Goal: Information Seeking & Learning: Find specific fact

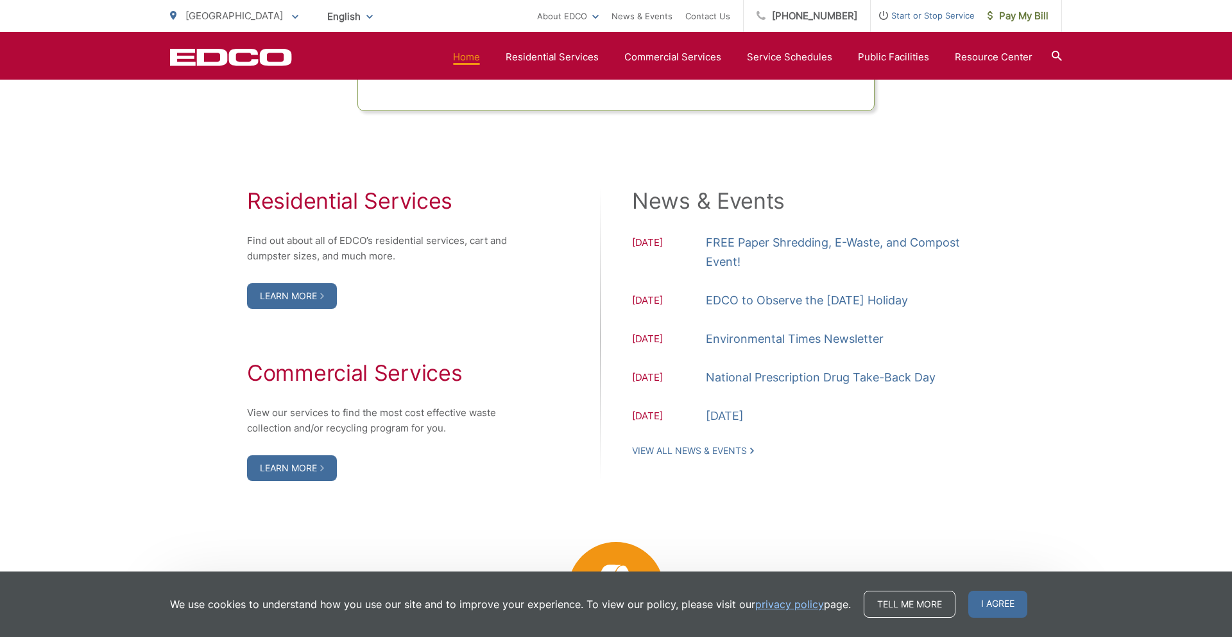
scroll to position [1250, 0]
click at [779, 337] on link "Environmental Times Newsletter" at bounding box center [795, 338] width 178 height 19
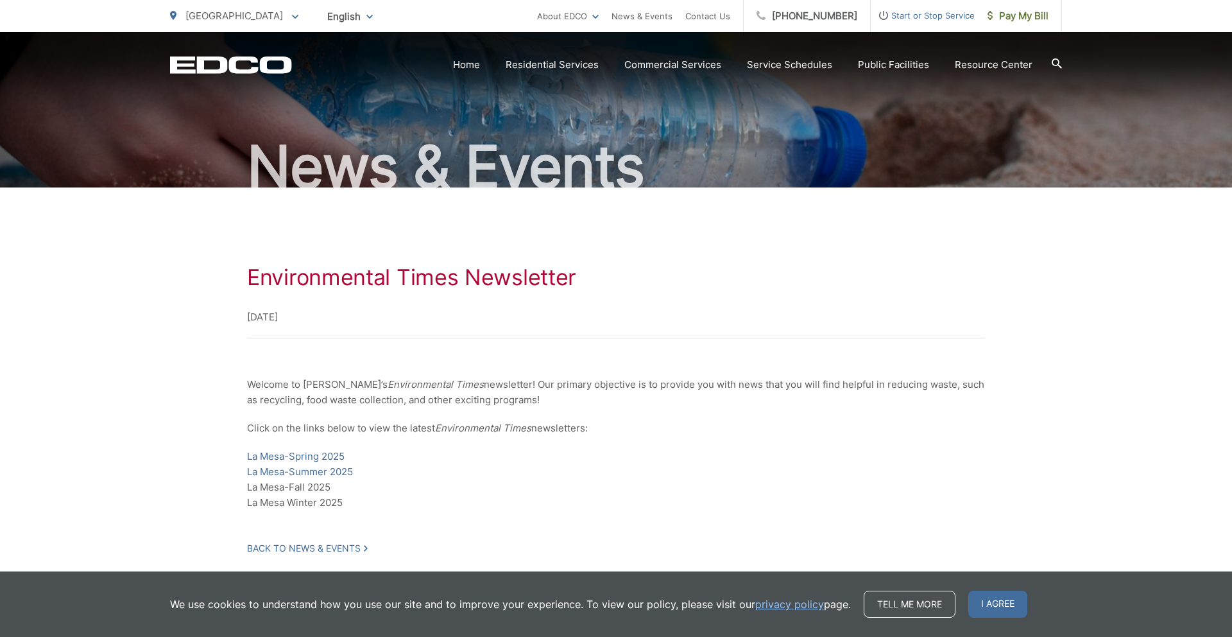
scroll to position [103, 0]
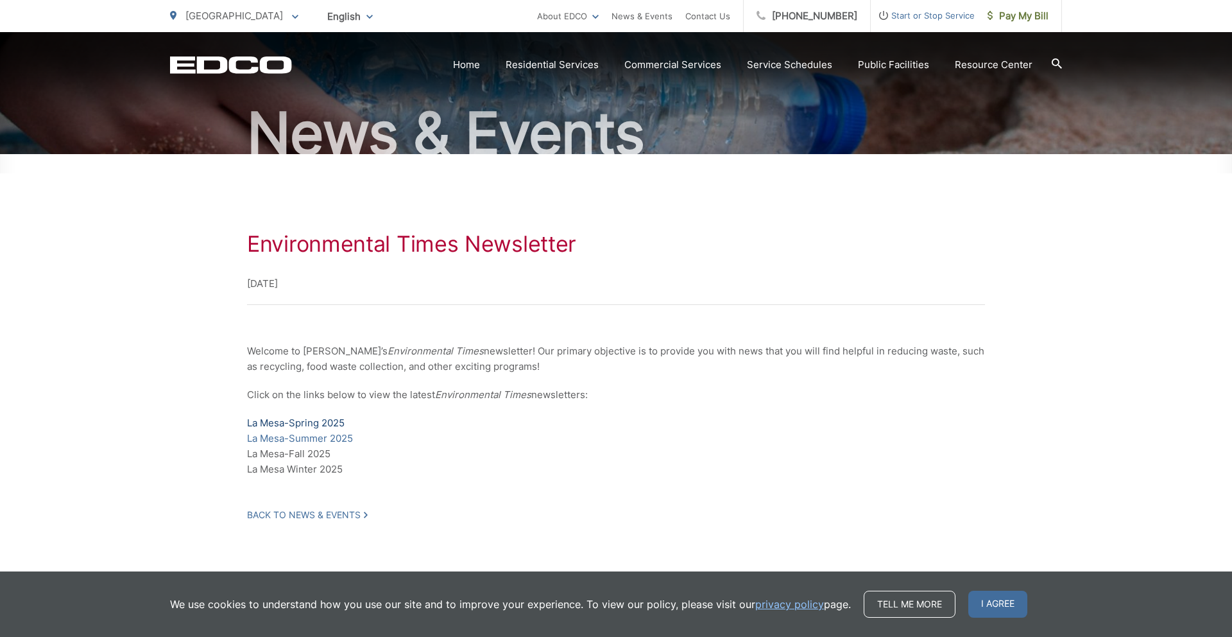
click at [310, 422] on link "La Mesa-Spring 2025" at bounding box center [296, 422] width 98 height 15
click at [309, 439] on link "La Mesa-Summer 2025" at bounding box center [300, 438] width 106 height 15
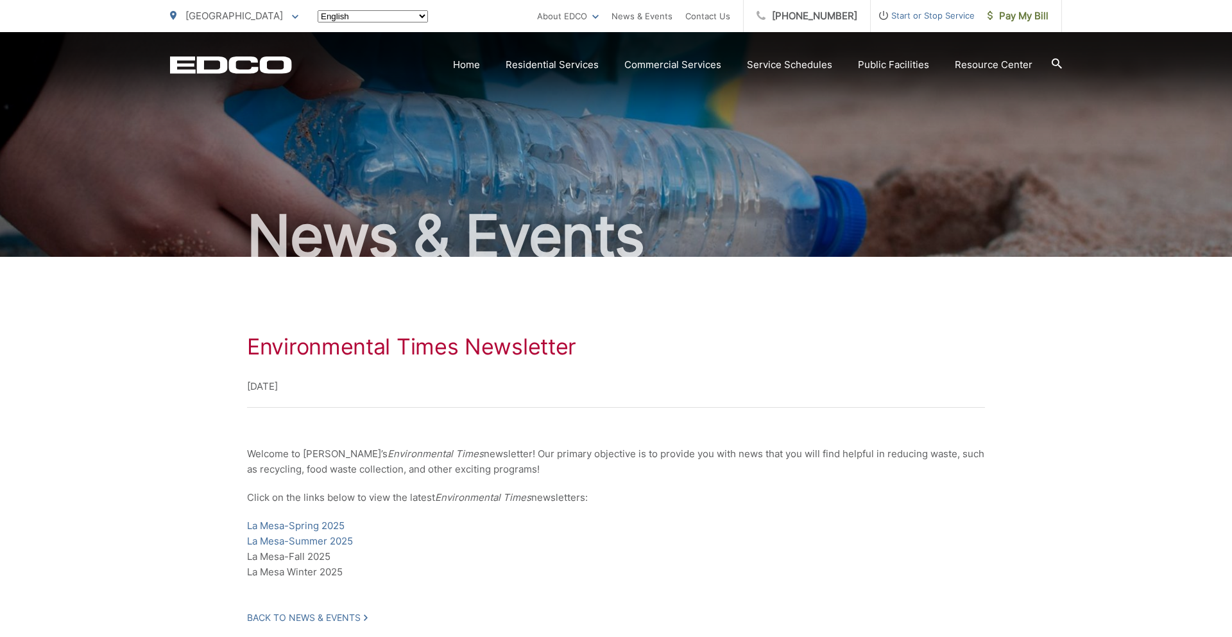
scroll to position [103, 0]
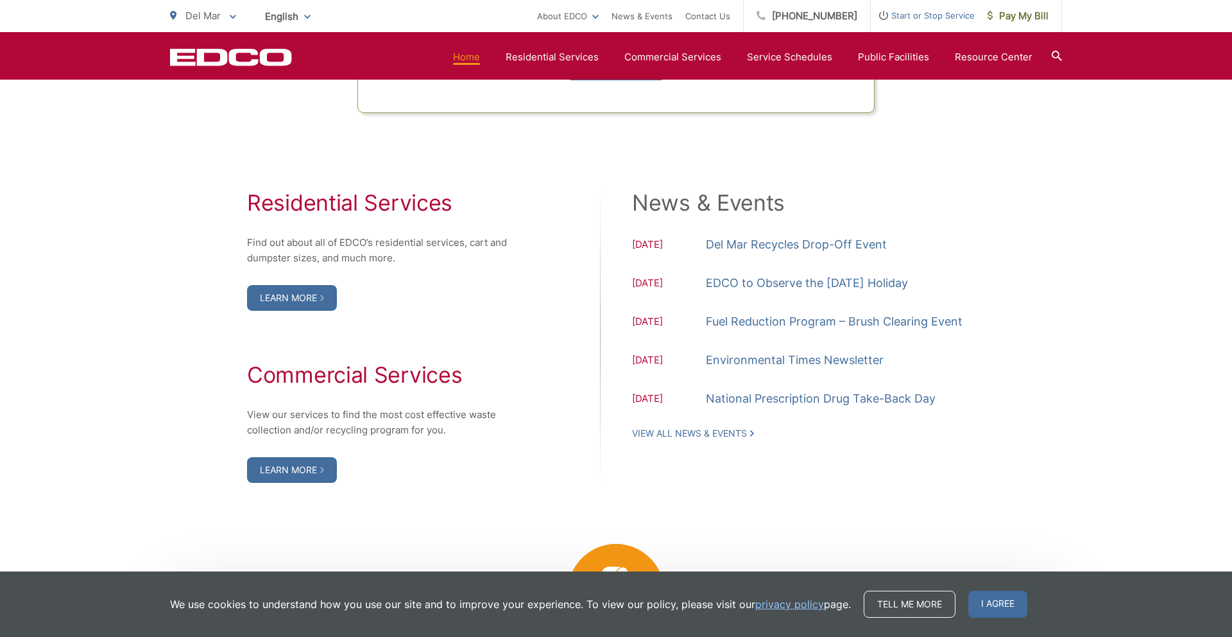
scroll to position [1252, 0]
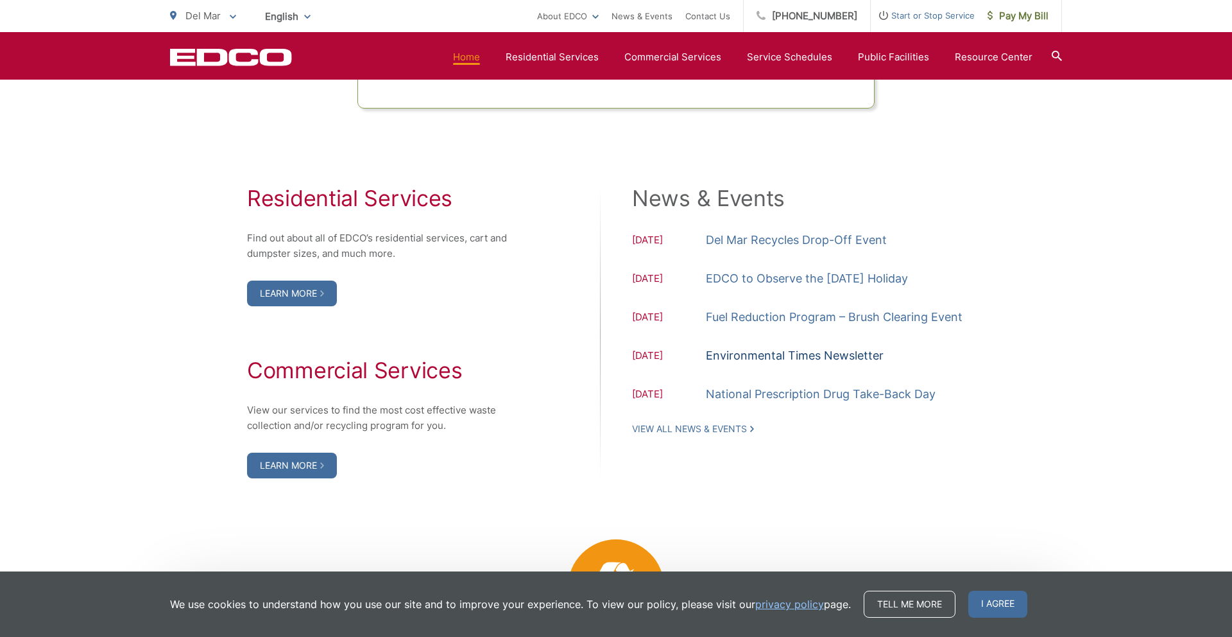
click at [802, 352] on link "Environmental Times Newsletter" at bounding box center [795, 355] width 178 height 19
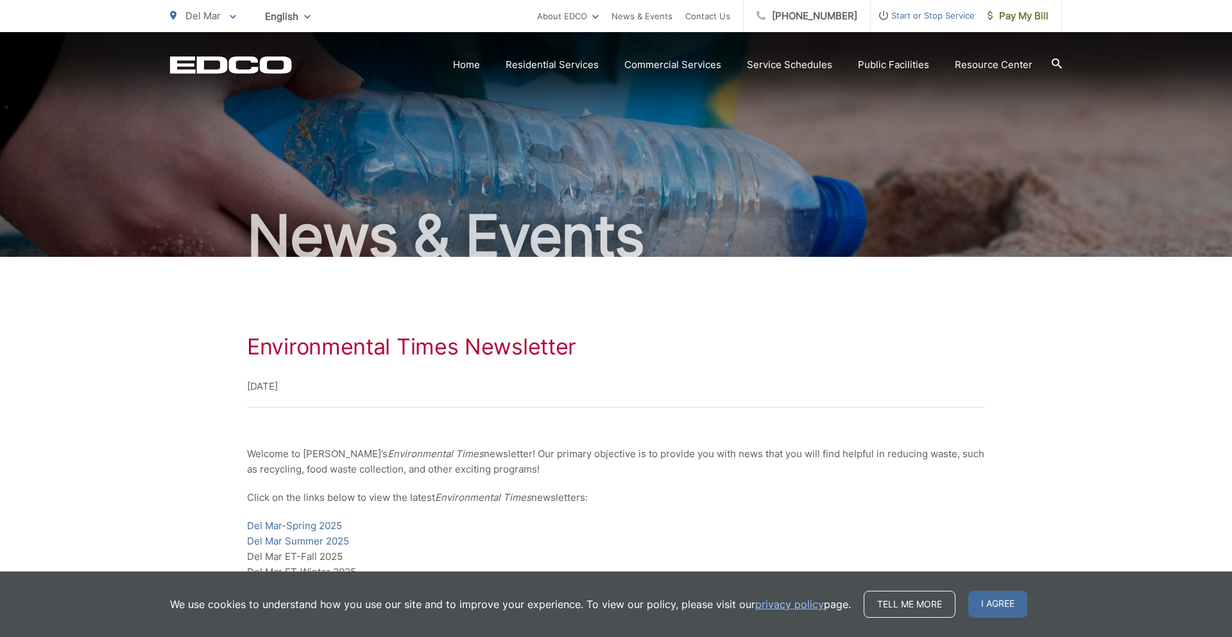
scroll to position [39, 0]
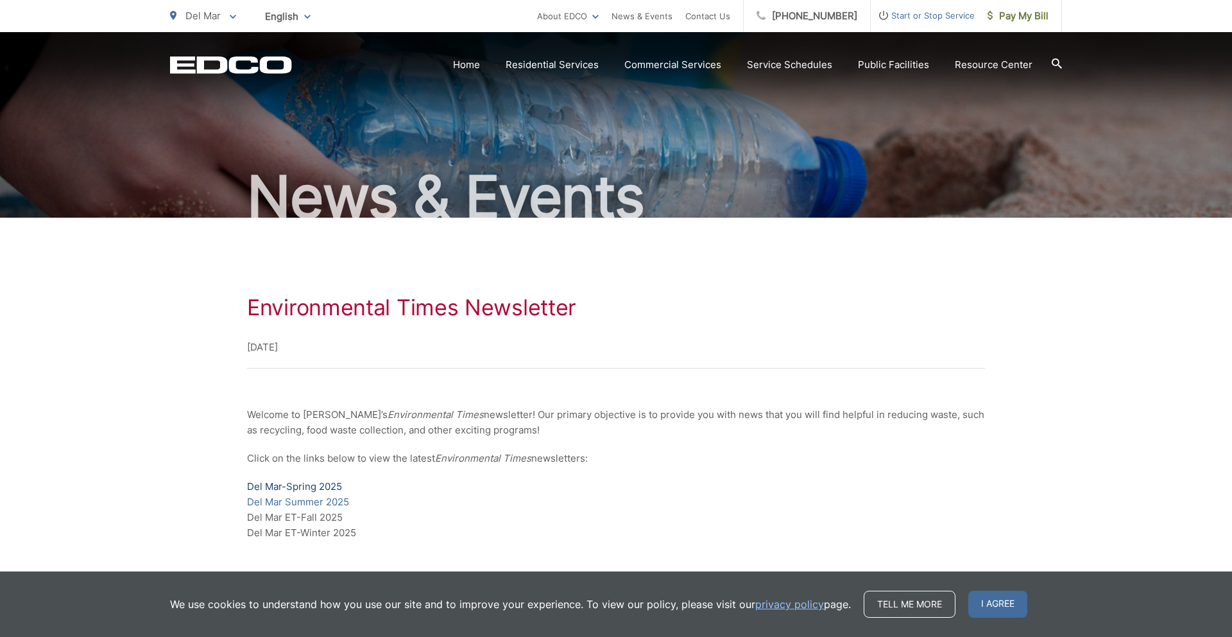
click at [322, 485] on link "Del Mar-Spring 2025" at bounding box center [294, 486] width 95 height 15
click at [298, 501] on link "Del Mar Summer 2025" at bounding box center [298, 501] width 102 height 15
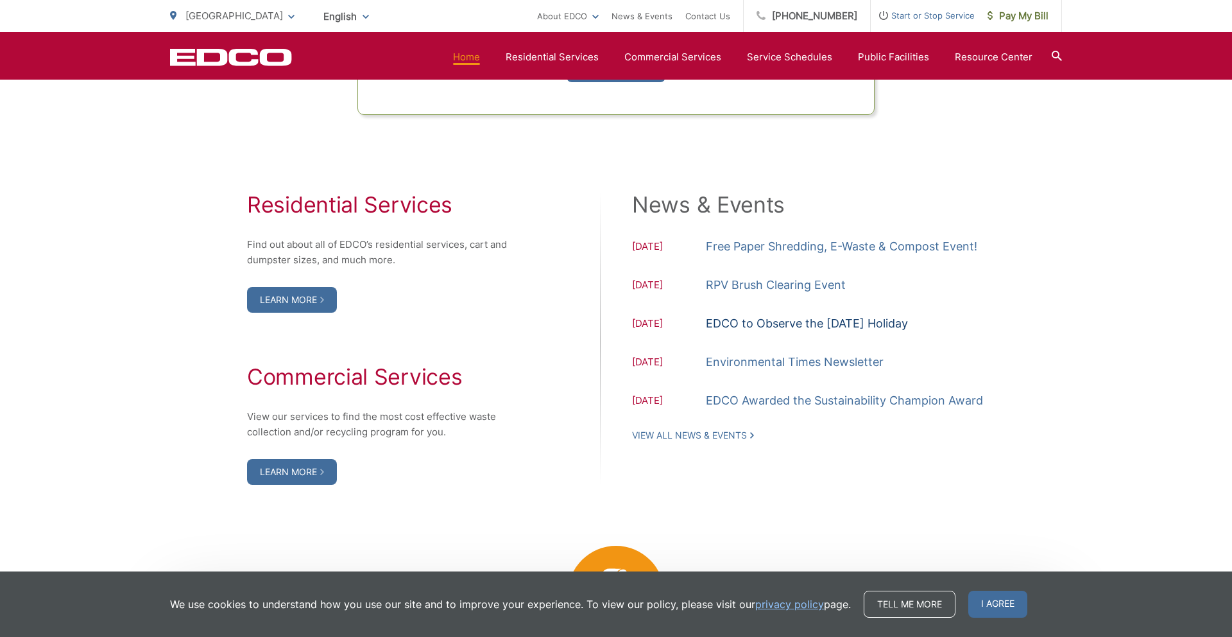
scroll to position [1247, 0]
click at [825, 360] on link "Environmental Times Newsletter" at bounding box center [795, 361] width 178 height 19
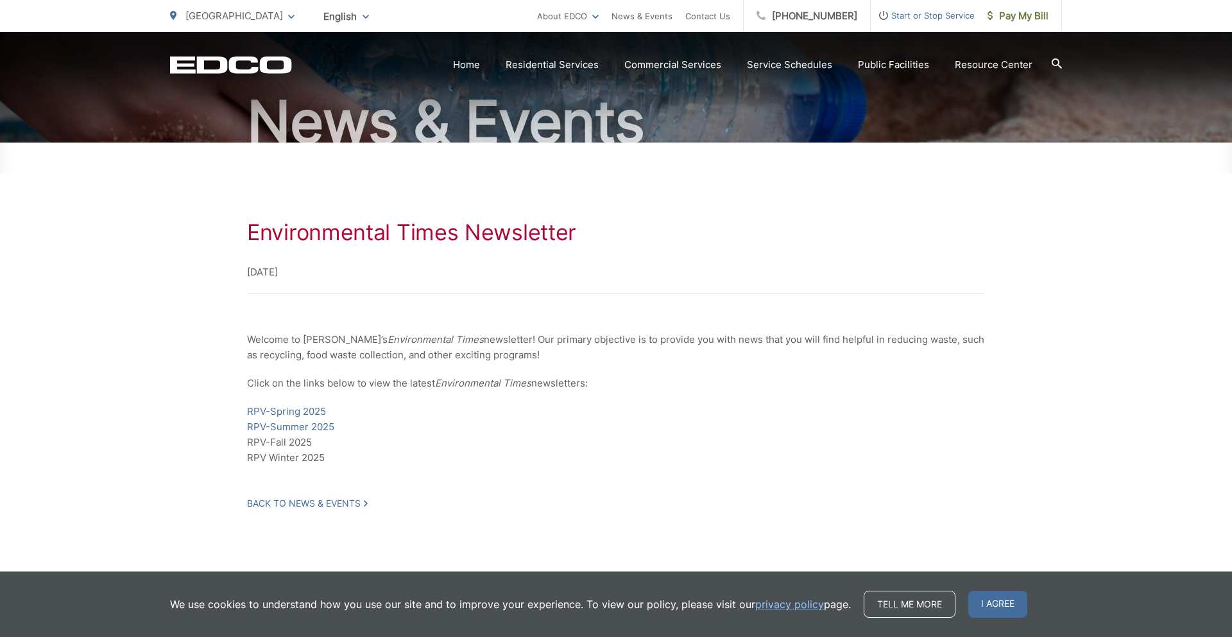
scroll to position [135, 0]
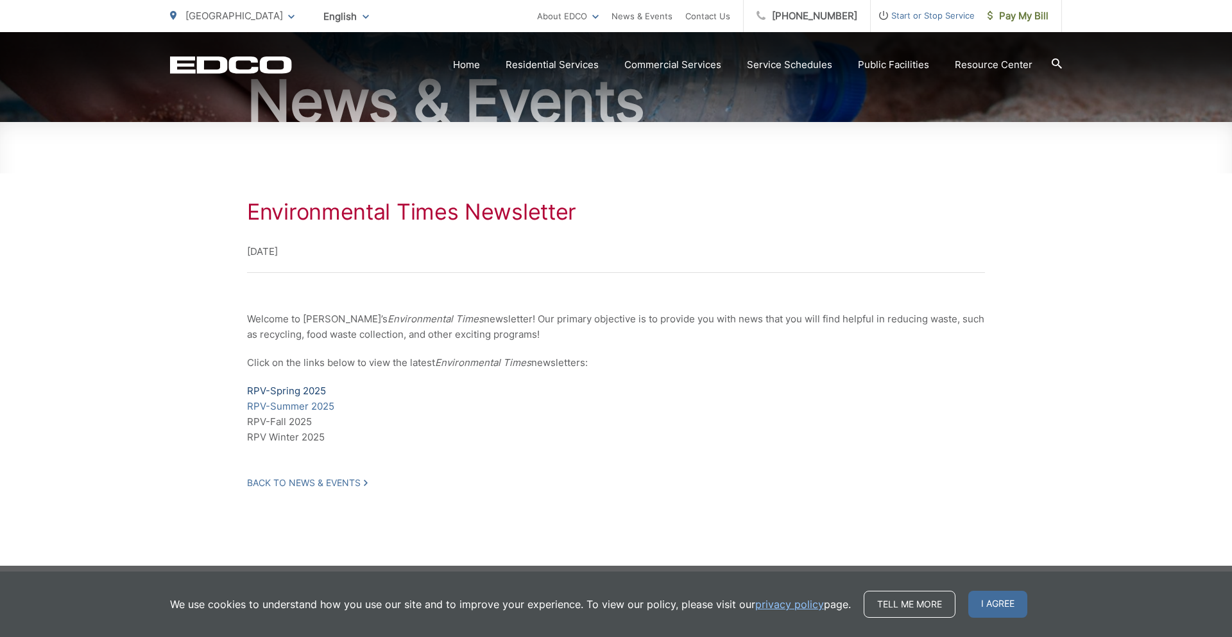
click at [304, 392] on link "RPV-Spring 2025" at bounding box center [286, 390] width 79 height 15
click at [295, 406] on link "RPV-Summer 2025" at bounding box center [290, 406] width 87 height 15
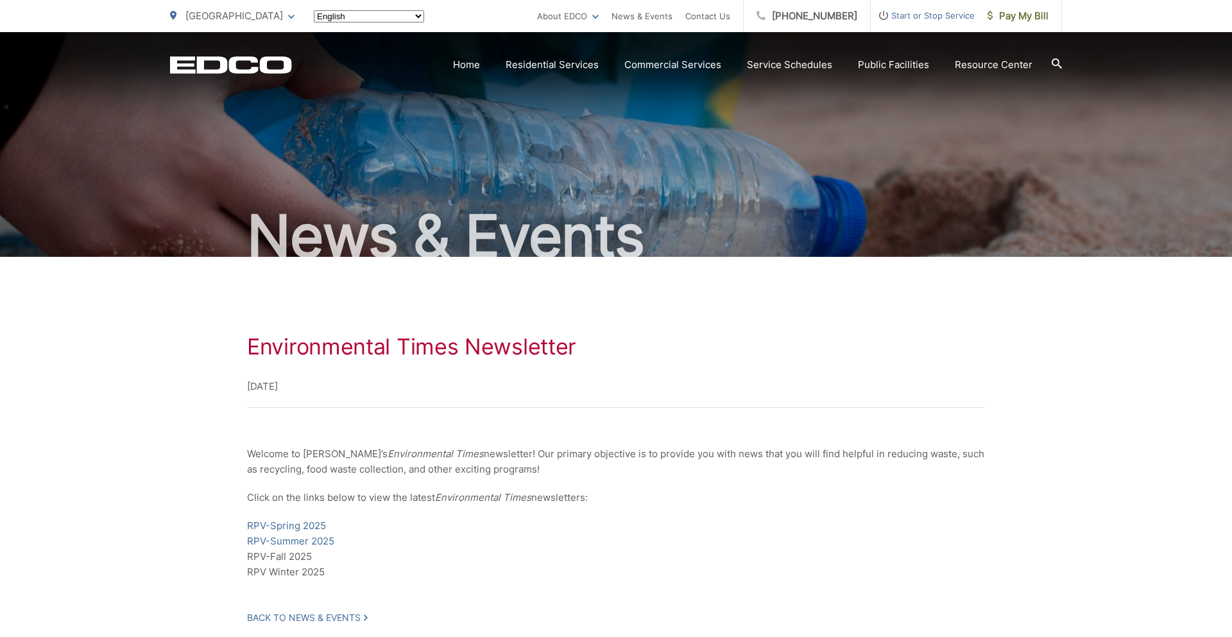
scroll to position [135, 0]
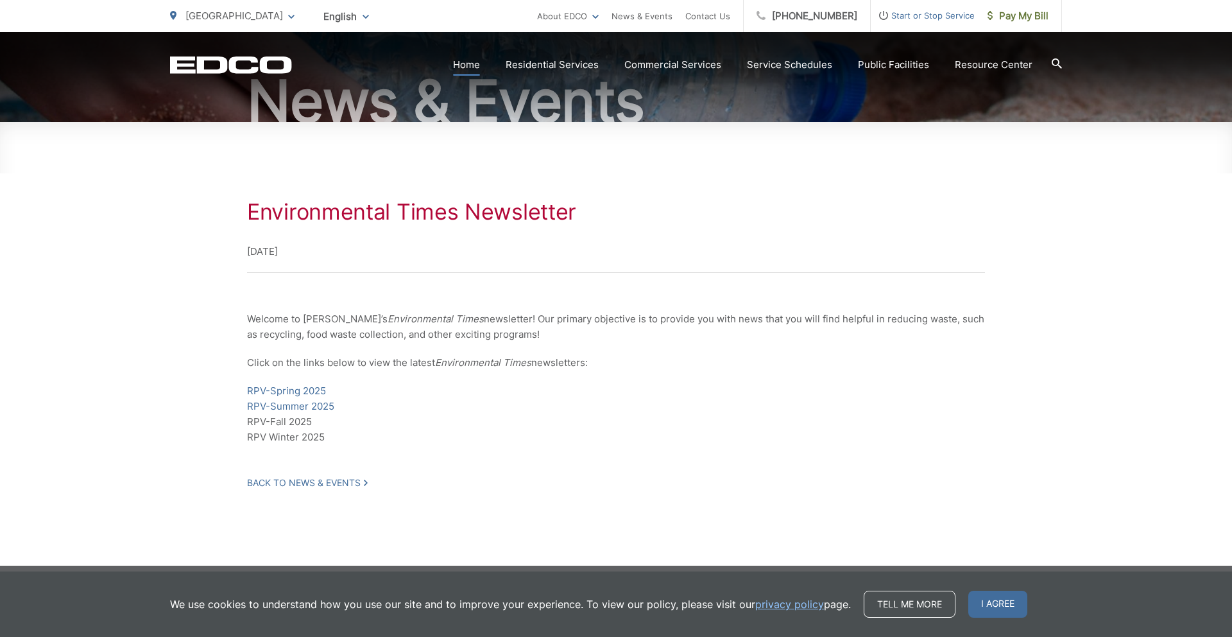
click at [470, 64] on link "Home" at bounding box center [466, 64] width 27 height 15
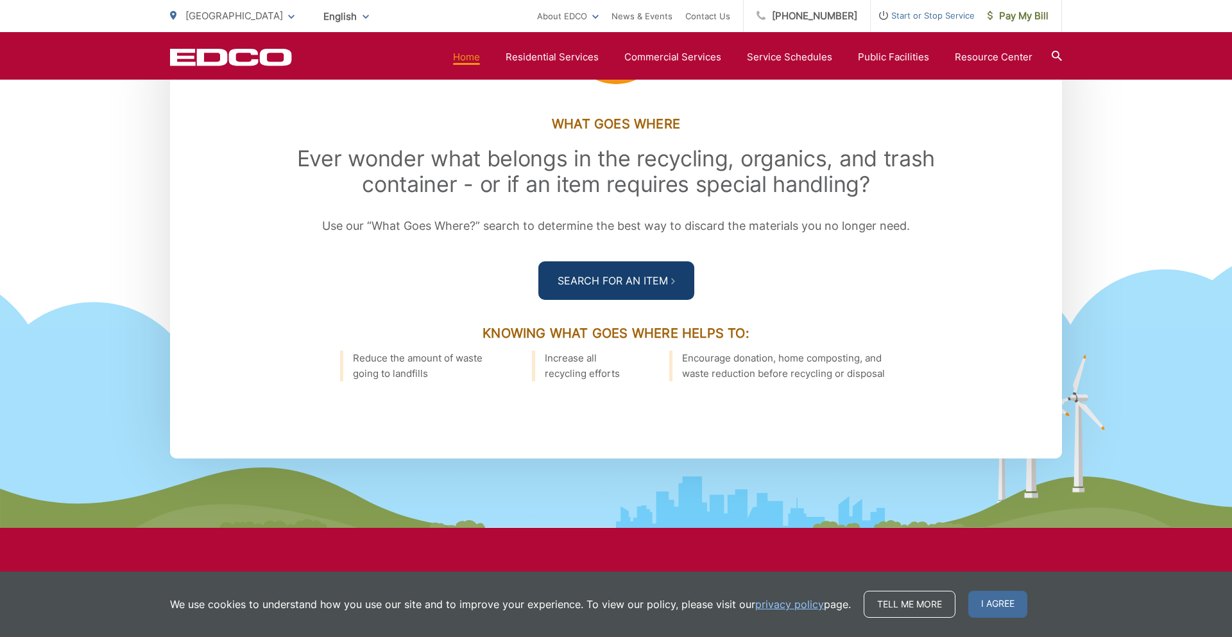
scroll to position [1805, 0]
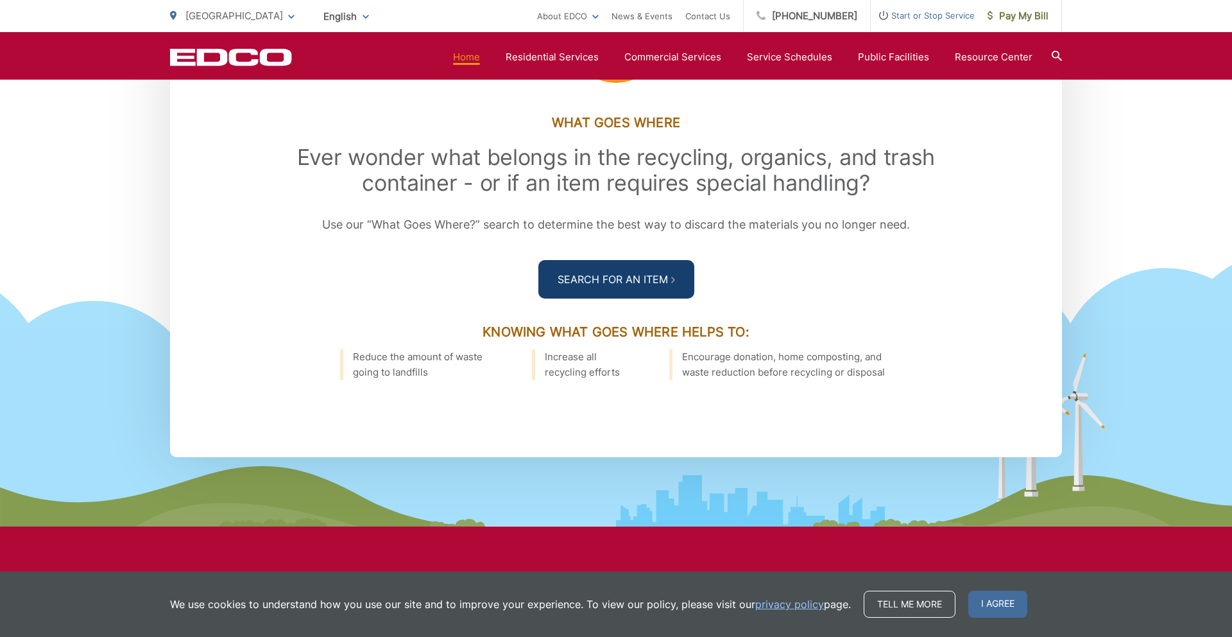
click at [614, 268] on link "Search For an Item" at bounding box center [617, 279] width 156 height 39
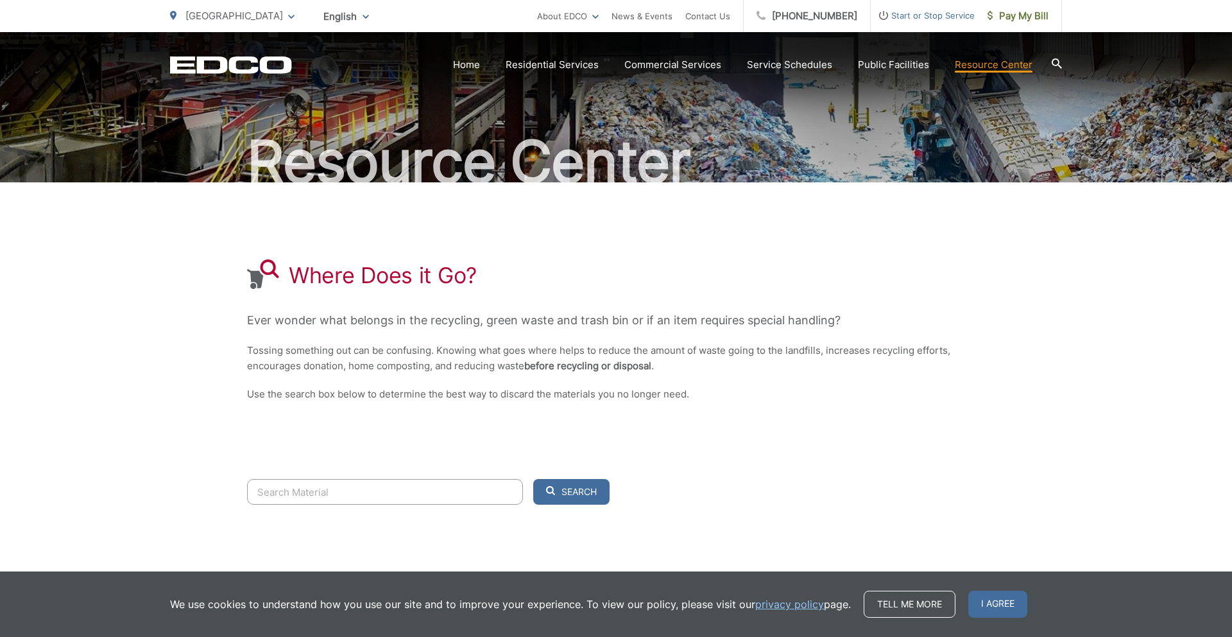
scroll to position [137, 0]
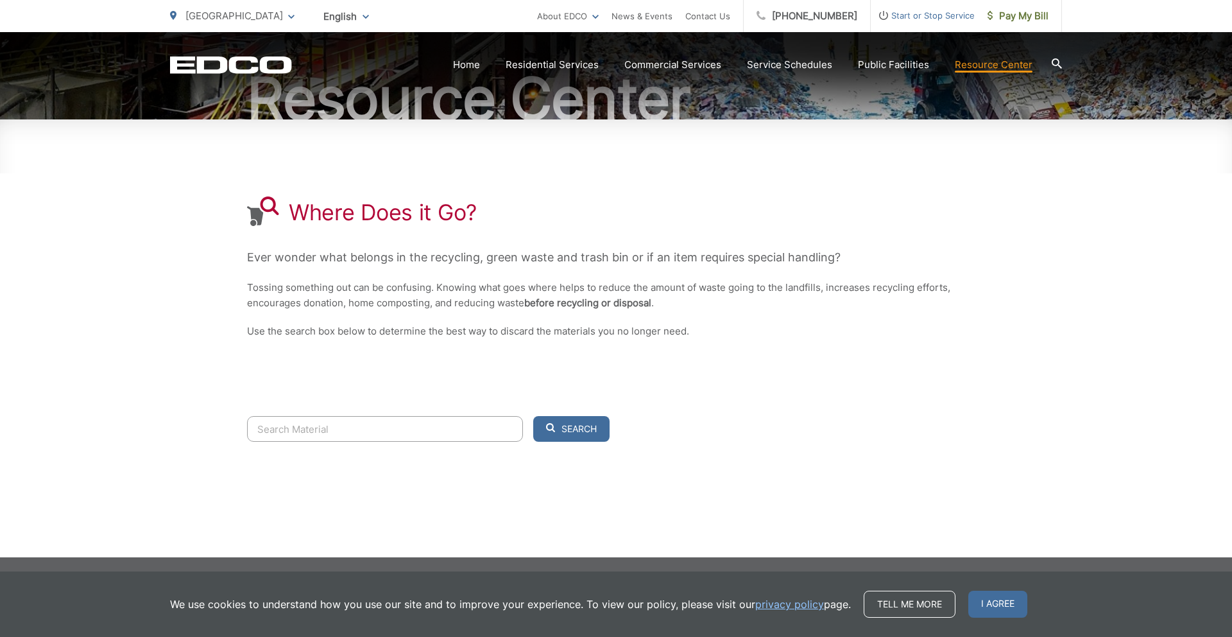
click at [426, 426] on input "Search" at bounding box center [385, 429] width 276 height 26
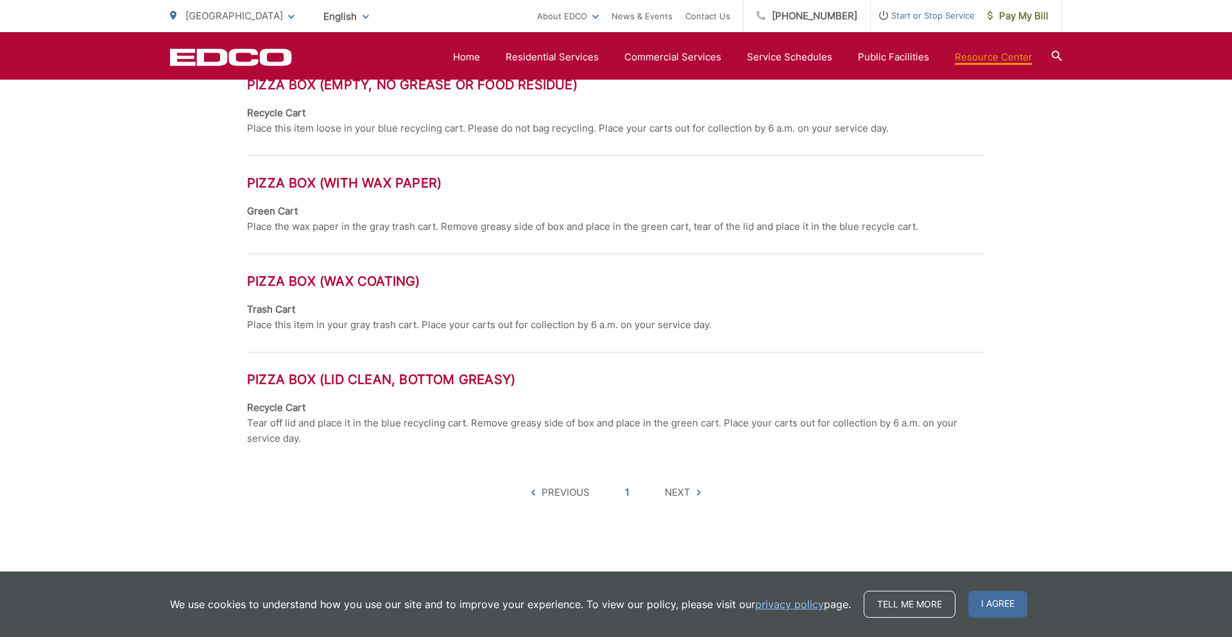
scroll to position [659, 0]
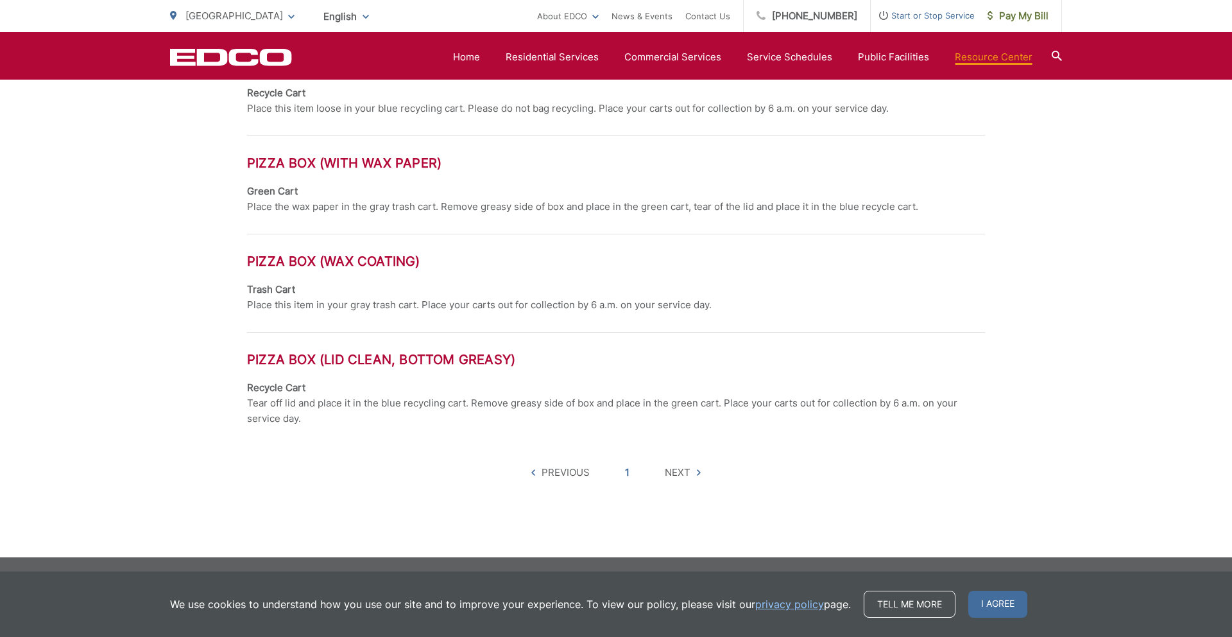
type input "pizza boxes"
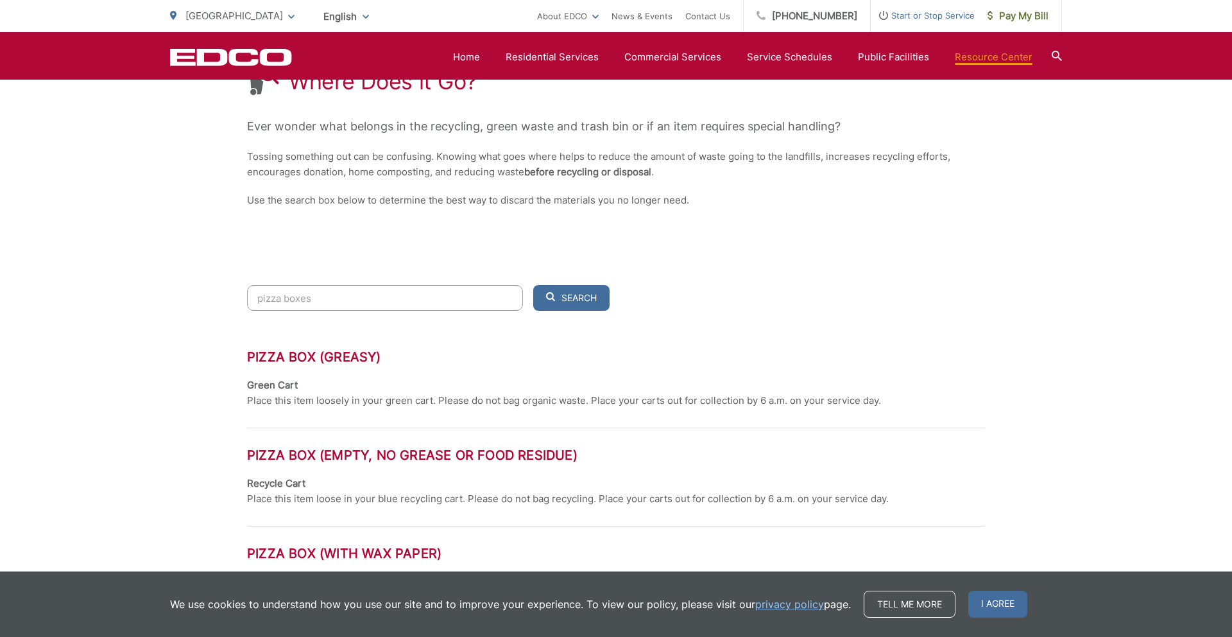
scroll to position [263, 0]
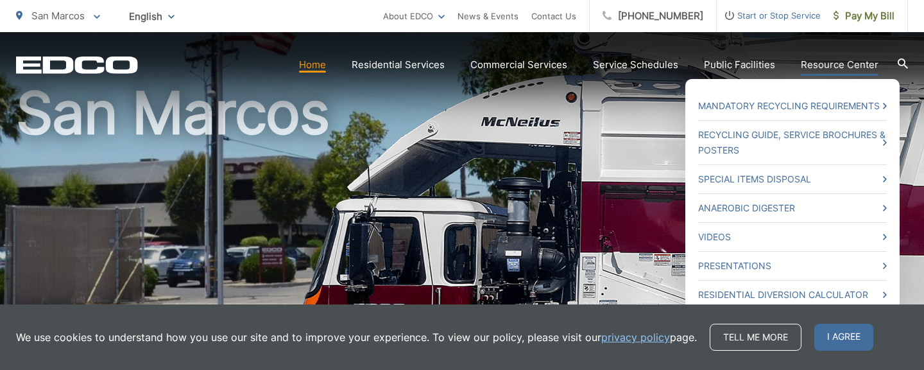
scroll to position [89, 0]
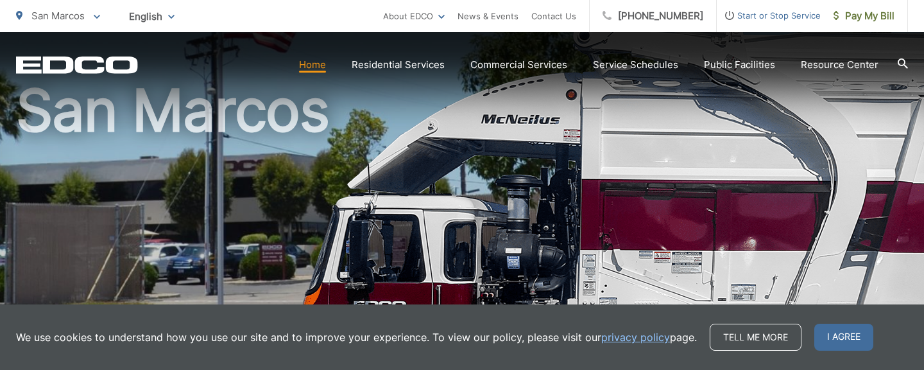
drag, startPoint x: 836, startPoint y: 342, endPoint x: 851, endPoint y: 127, distance: 215.6
click at [834, 339] on span "I agree" at bounding box center [844, 337] width 59 height 27
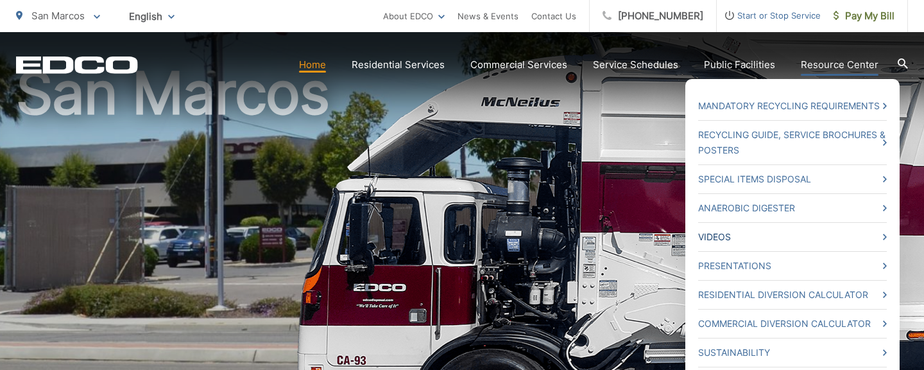
scroll to position [114, 0]
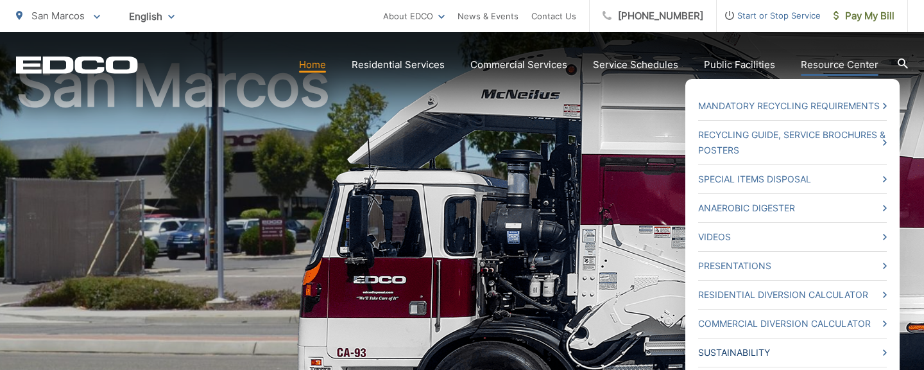
click at [742, 350] on link "Sustainability" at bounding box center [792, 352] width 189 height 15
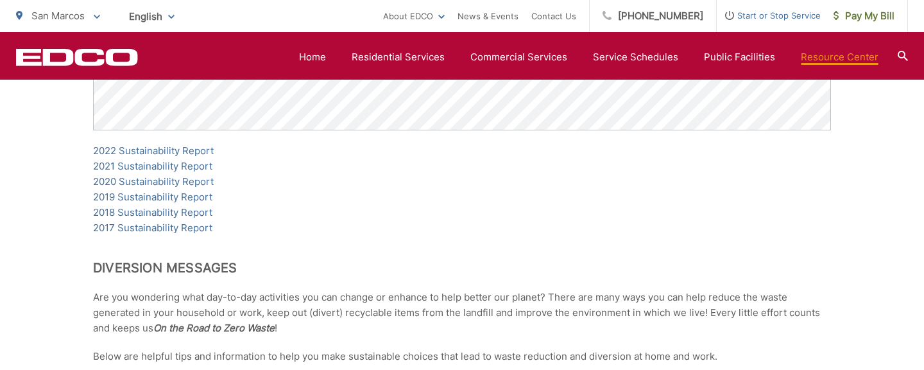
scroll to position [770, 0]
click at [195, 230] on link "2017 Sustainability Report" at bounding box center [152, 227] width 119 height 15
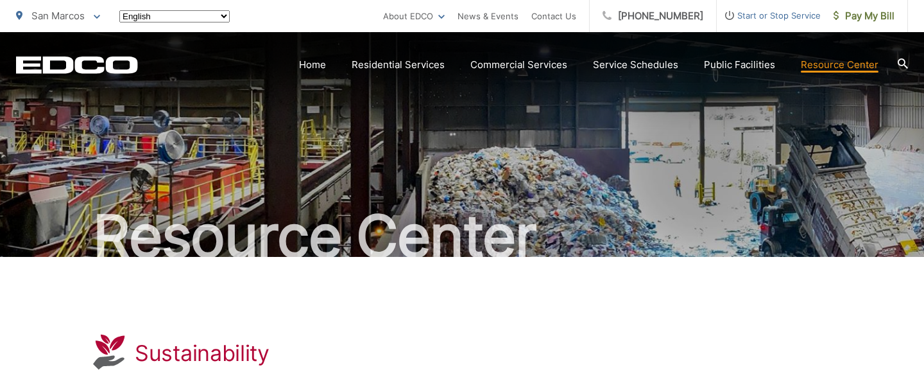
scroll to position [770, 0]
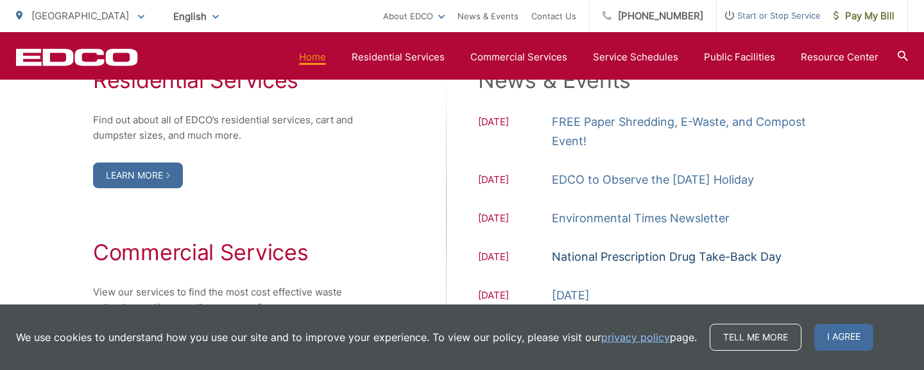
scroll to position [1372, 0]
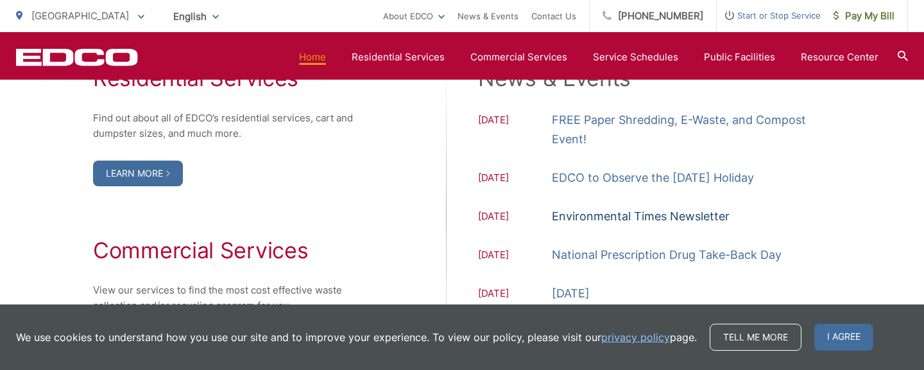
click at [680, 214] on link "Environmental Times Newsletter" at bounding box center [641, 216] width 178 height 19
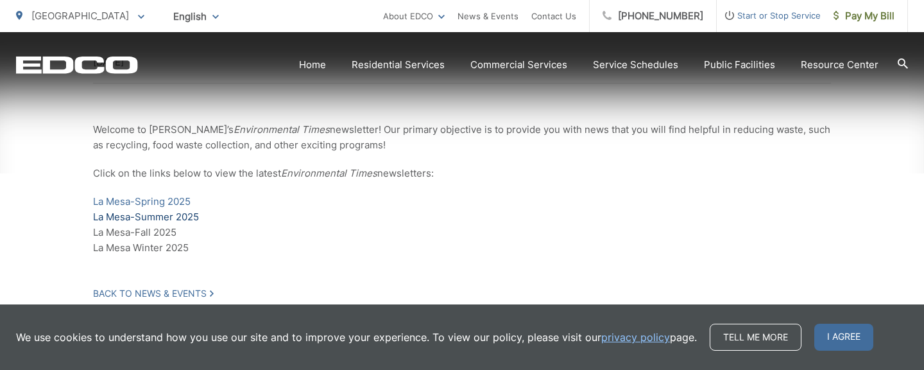
scroll to position [326, 0]
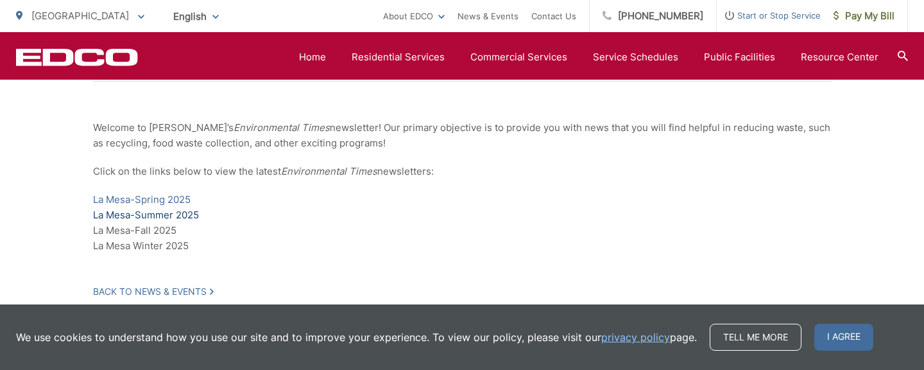
click at [172, 216] on link "La Mesa-Summer 2025" at bounding box center [146, 214] width 106 height 15
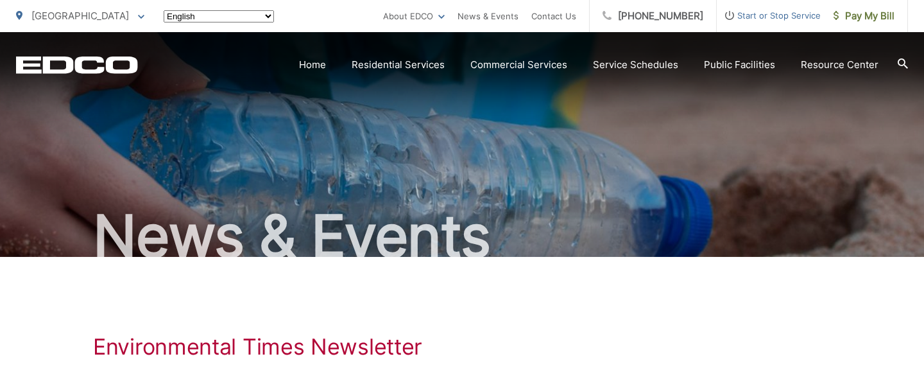
scroll to position [326, 0]
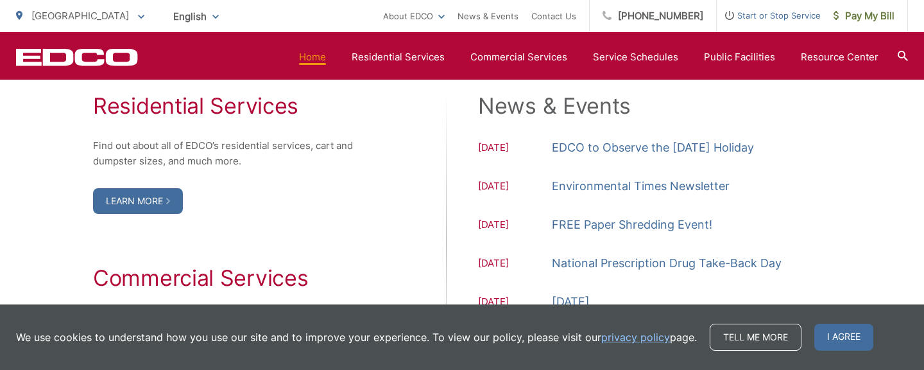
scroll to position [1331, 0]
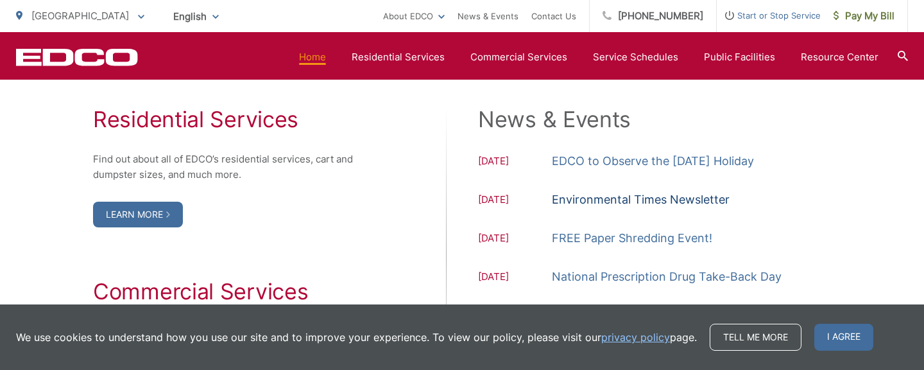
click at [625, 198] on link "Environmental Times Newsletter" at bounding box center [641, 199] width 178 height 19
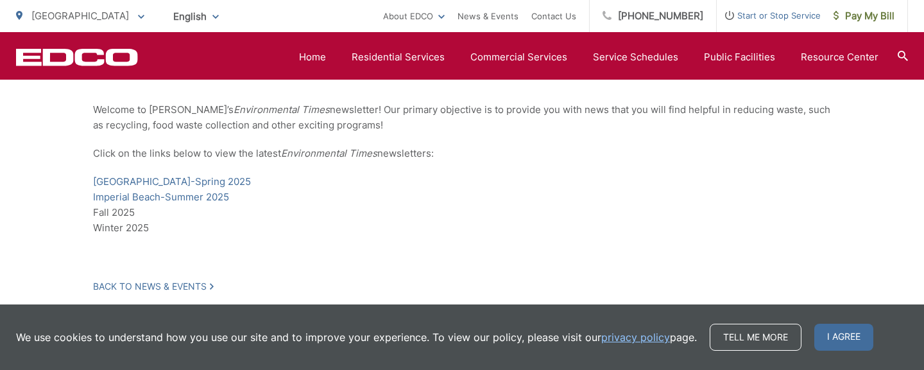
scroll to position [353, 0]
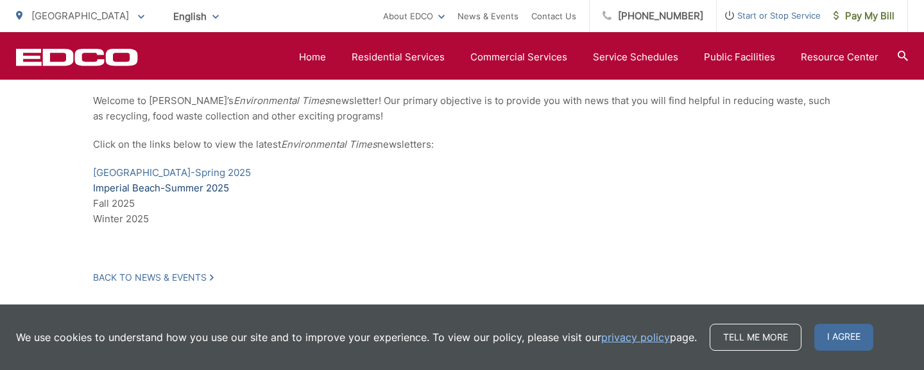
click at [197, 185] on link "Imperial Beach-Summer 2025" at bounding box center [161, 187] width 136 height 15
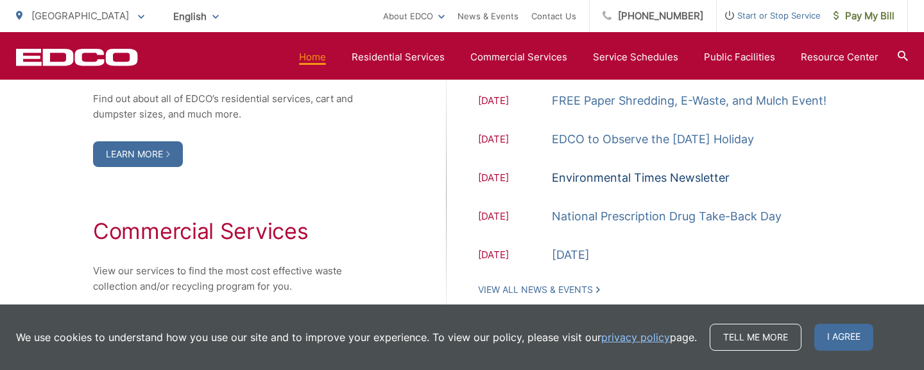
scroll to position [1389, 0]
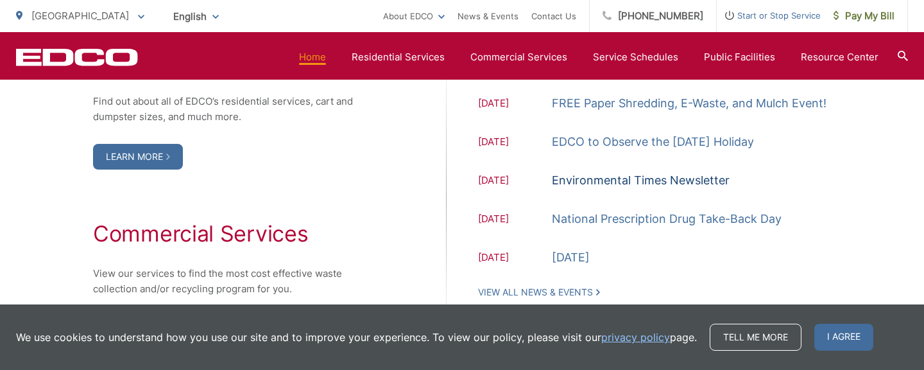
click at [692, 180] on link "Environmental Times Newsletter" at bounding box center [641, 180] width 178 height 19
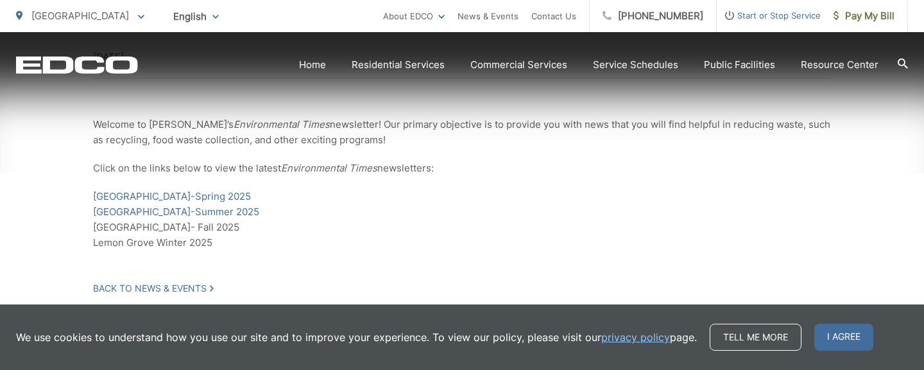
scroll to position [332, 0]
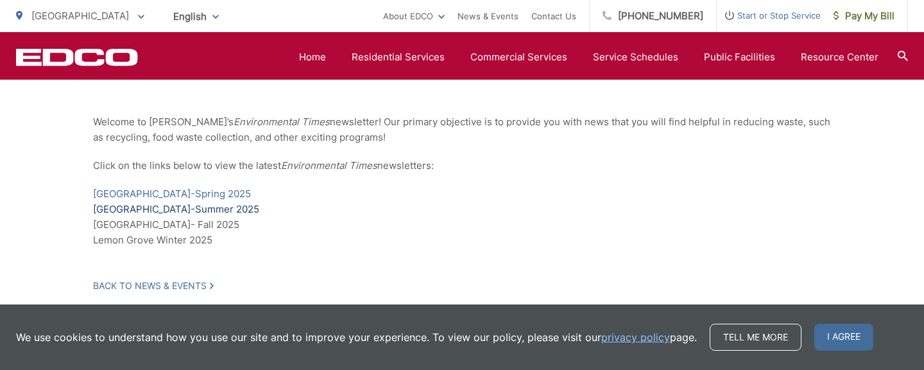
click at [189, 209] on link "Lemon Grove-Summer 2025" at bounding box center [176, 209] width 166 height 15
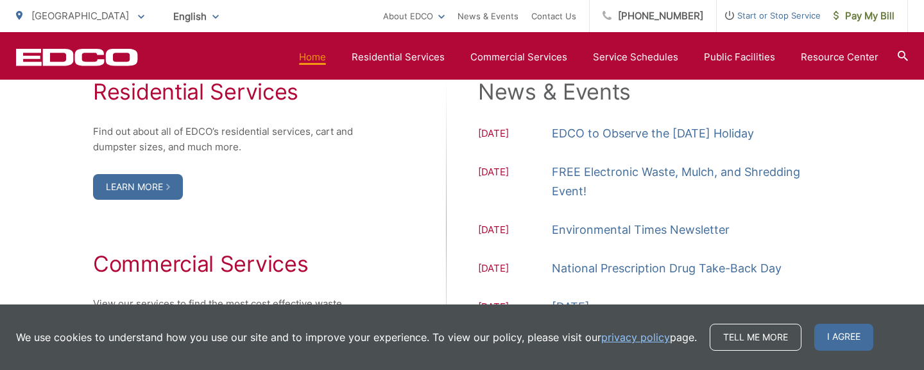
scroll to position [1363, 0]
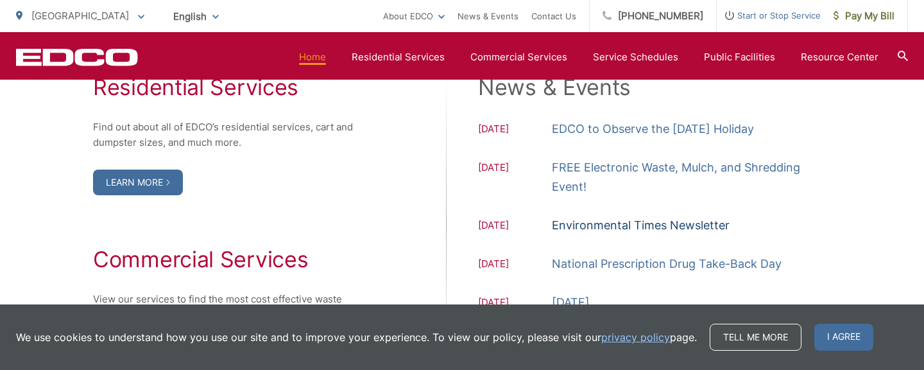
click at [644, 225] on link "Environmental Times Newsletter" at bounding box center [641, 225] width 178 height 19
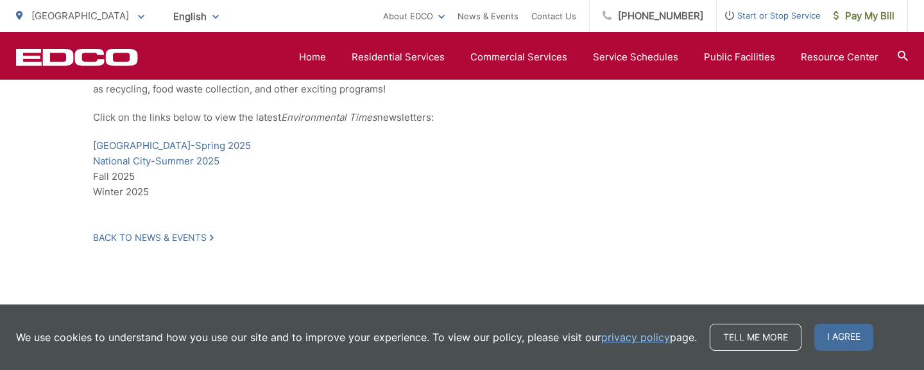
scroll to position [410, 0]
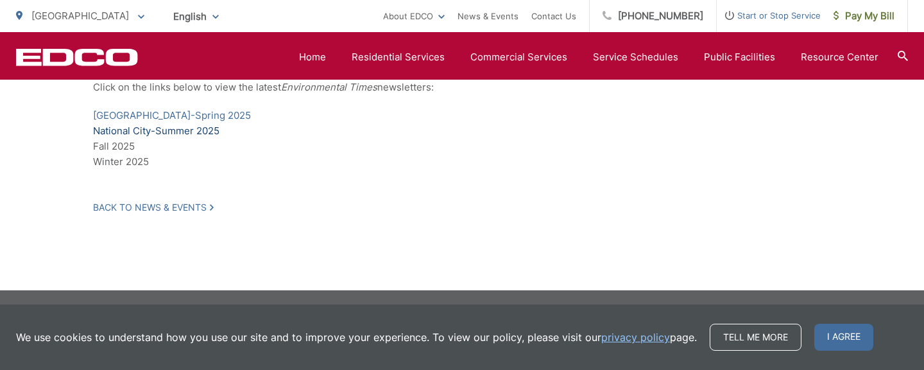
click at [171, 130] on link "National City-Summer 2025" at bounding box center [156, 130] width 126 height 15
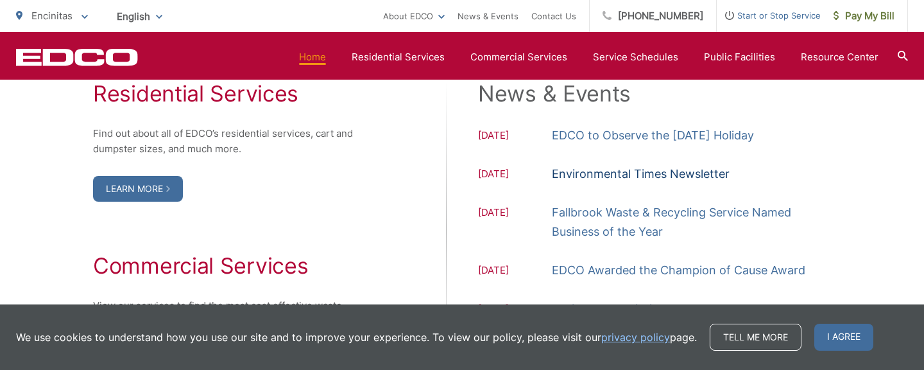
scroll to position [1355, 0]
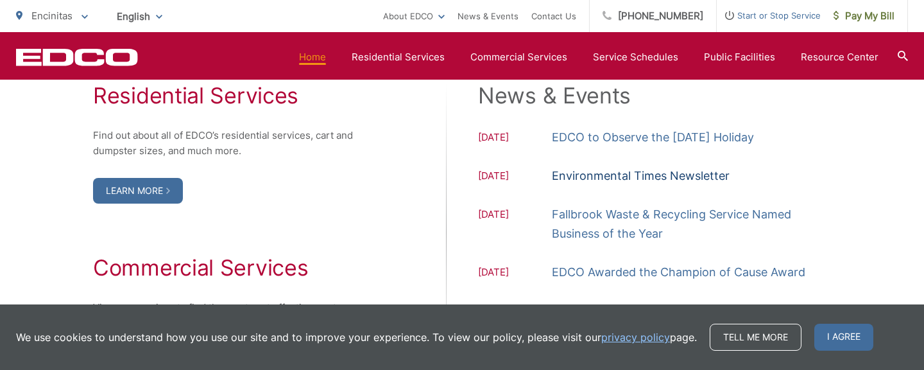
click at [662, 170] on link "Environmental Times Newsletter" at bounding box center [641, 175] width 178 height 19
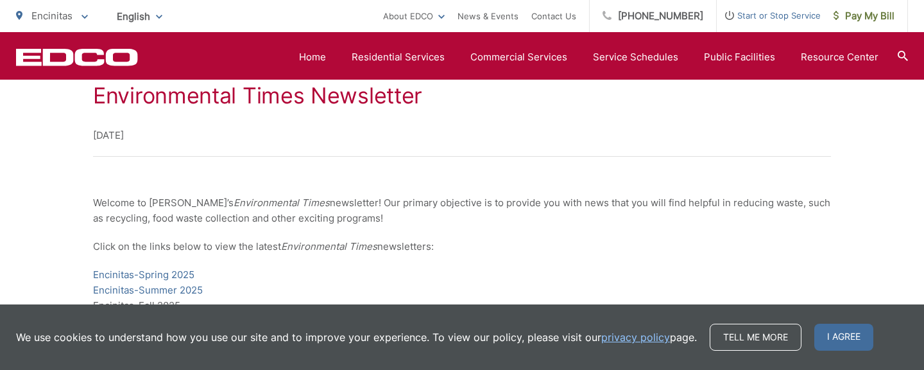
scroll to position [292, 0]
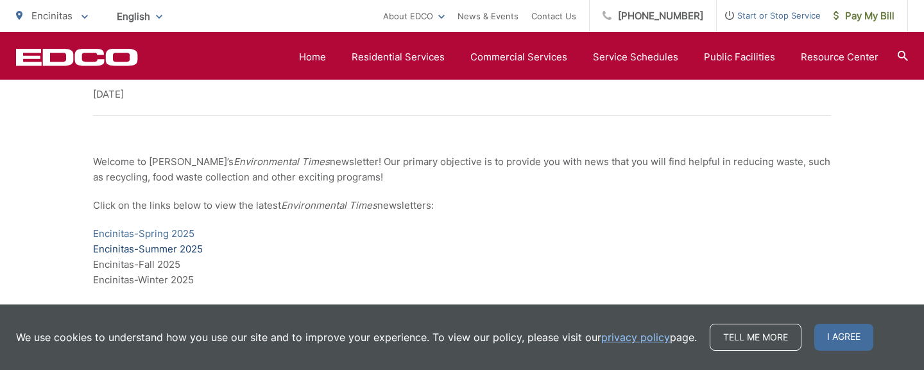
click at [180, 250] on link "Encinitas-Summer 2025" at bounding box center [148, 248] width 110 height 15
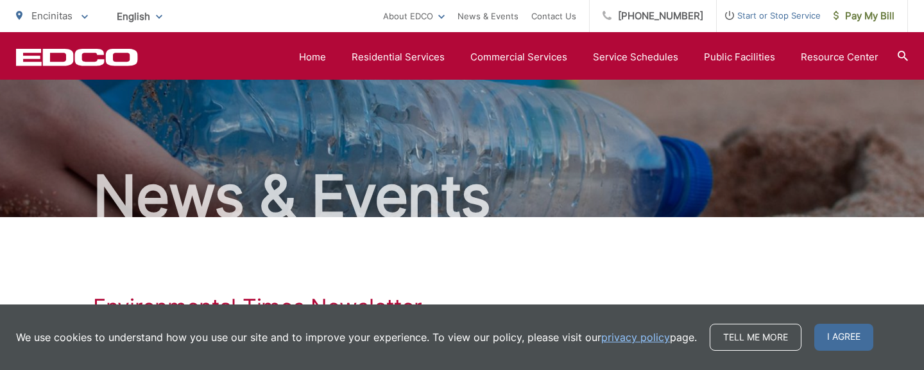
scroll to position [0, 0]
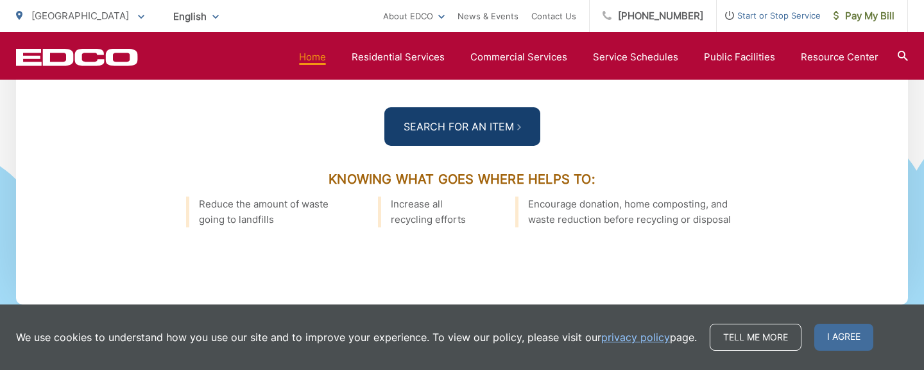
scroll to position [1969, 0]
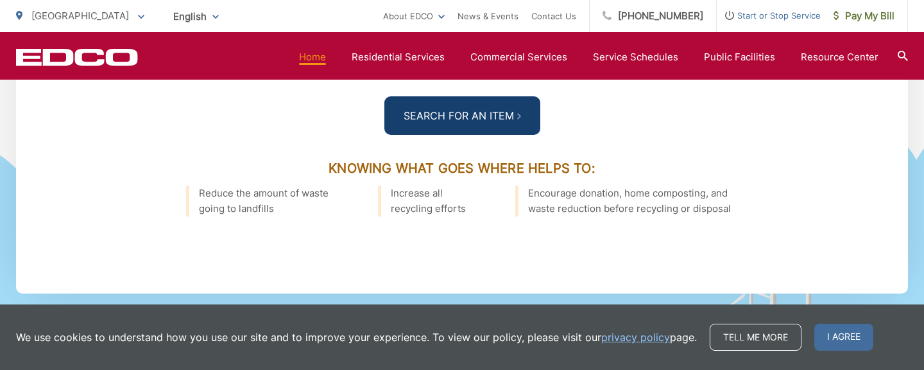
click at [456, 113] on link "Search For an Item" at bounding box center [462, 115] width 156 height 39
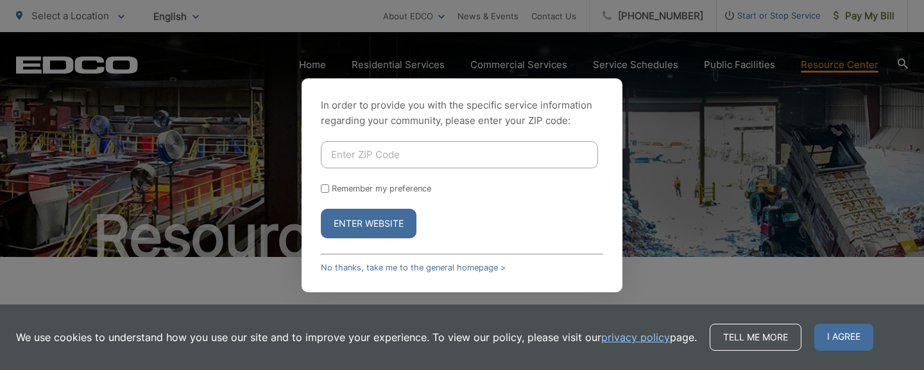
click at [406, 155] on input "Enter ZIP Code" at bounding box center [459, 154] width 277 height 27
type input "92078"
click at [380, 225] on button "Enter Website" at bounding box center [369, 224] width 96 height 30
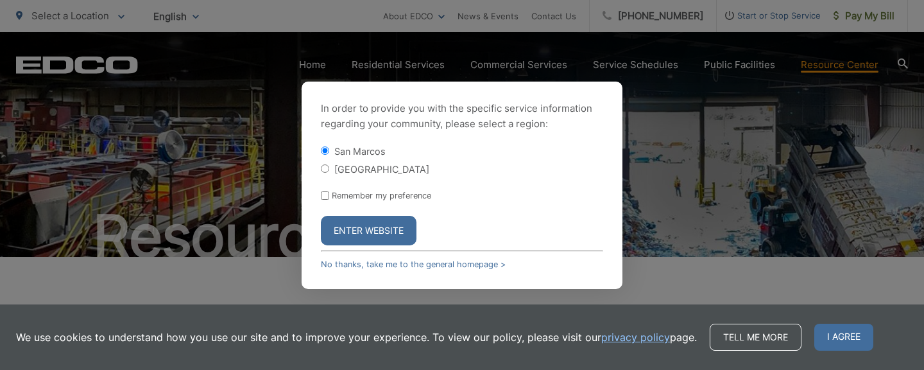
click at [372, 169] on label "[GEOGRAPHIC_DATA]" at bounding box center [381, 169] width 95 height 11
click at [329, 169] on input "[GEOGRAPHIC_DATA]" at bounding box center [325, 168] width 8 height 8
radio input "true"
click at [382, 231] on button "Enter Website" at bounding box center [369, 231] width 96 height 30
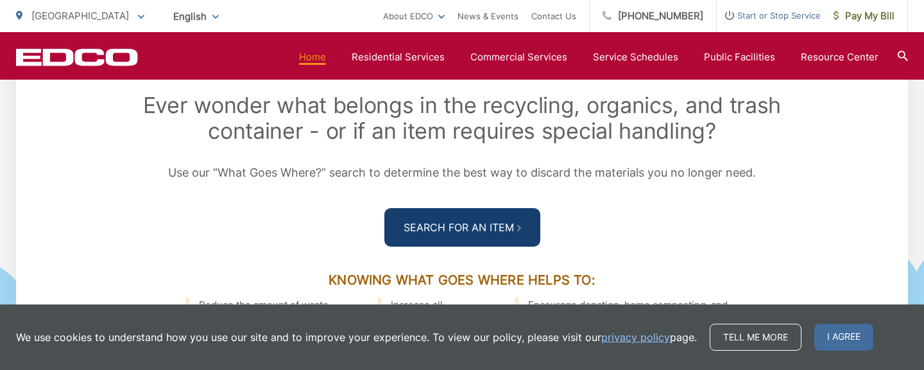
scroll to position [1850, 0]
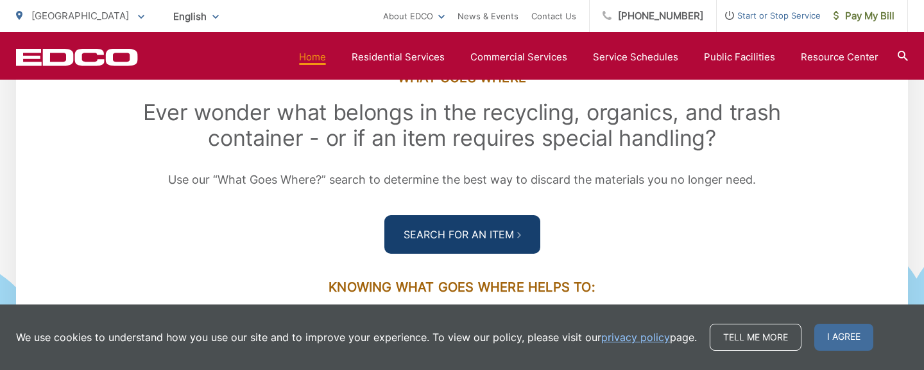
click at [450, 241] on link "Search For an Item" at bounding box center [462, 234] width 156 height 39
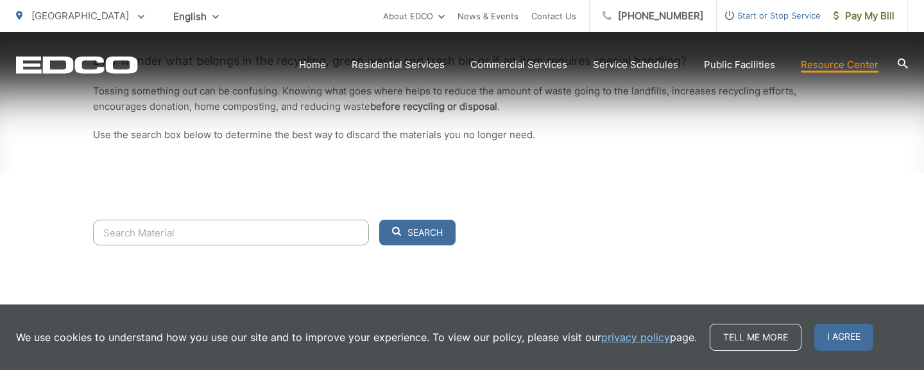
scroll to position [336, 0]
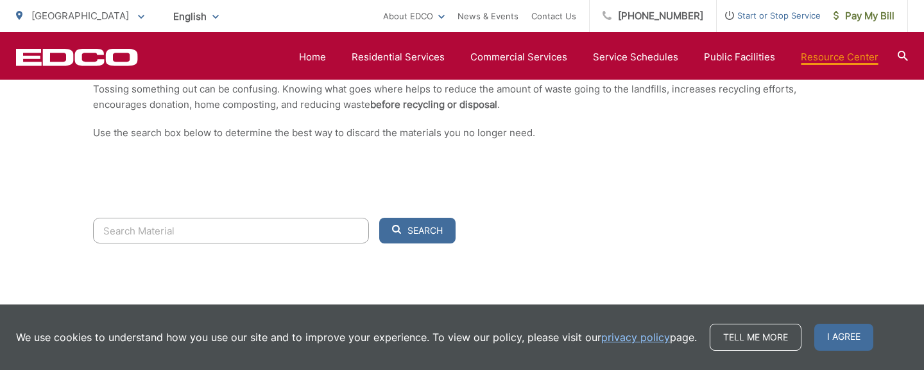
drag, startPoint x: 842, startPoint y: 336, endPoint x: 412, endPoint y: 266, distance: 435.7
click at [833, 334] on span "I agree" at bounding box center [844, 337] width 59 height 27
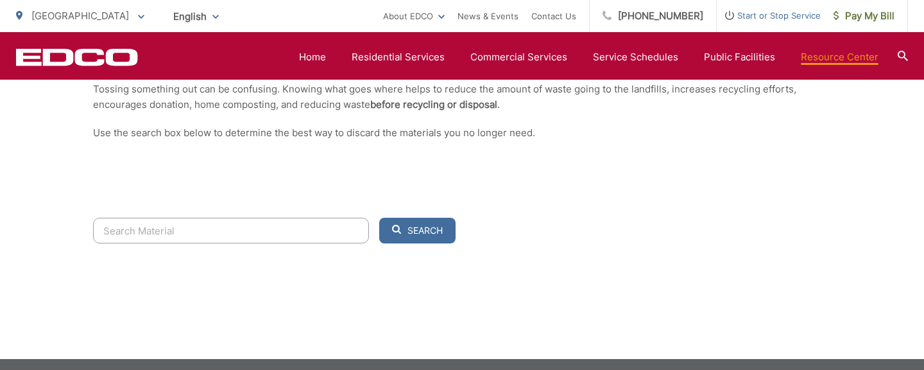
click at [243, 229] on input "Search" at bounding box center [231, 231] width 276 height 26
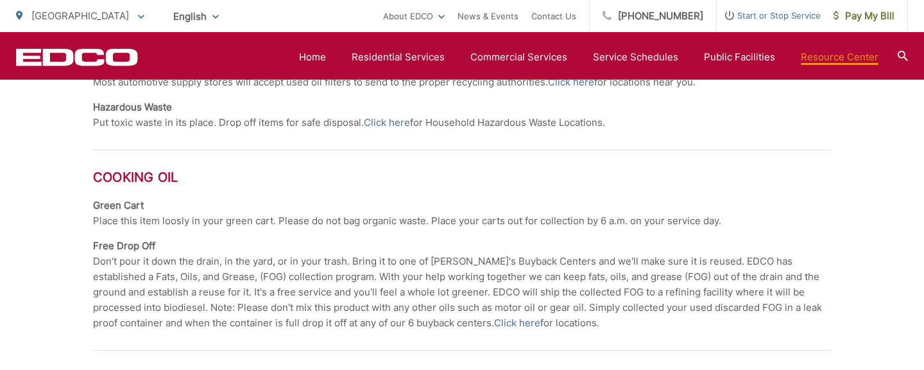
scroll to position [625, 0]
type input "oil"
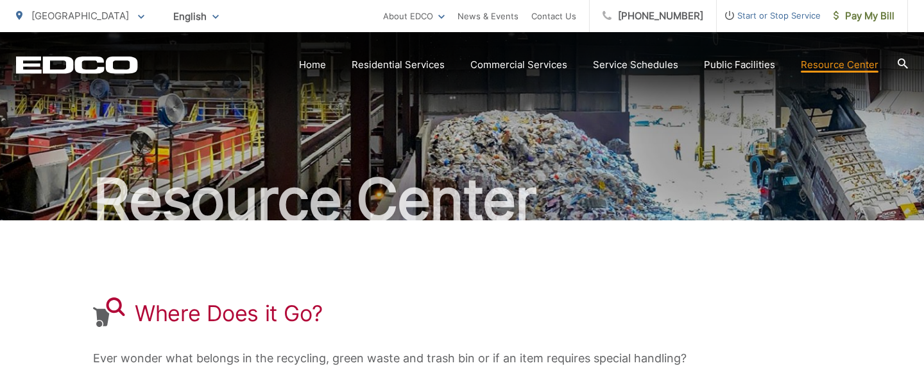
scroll to position [3, 0]
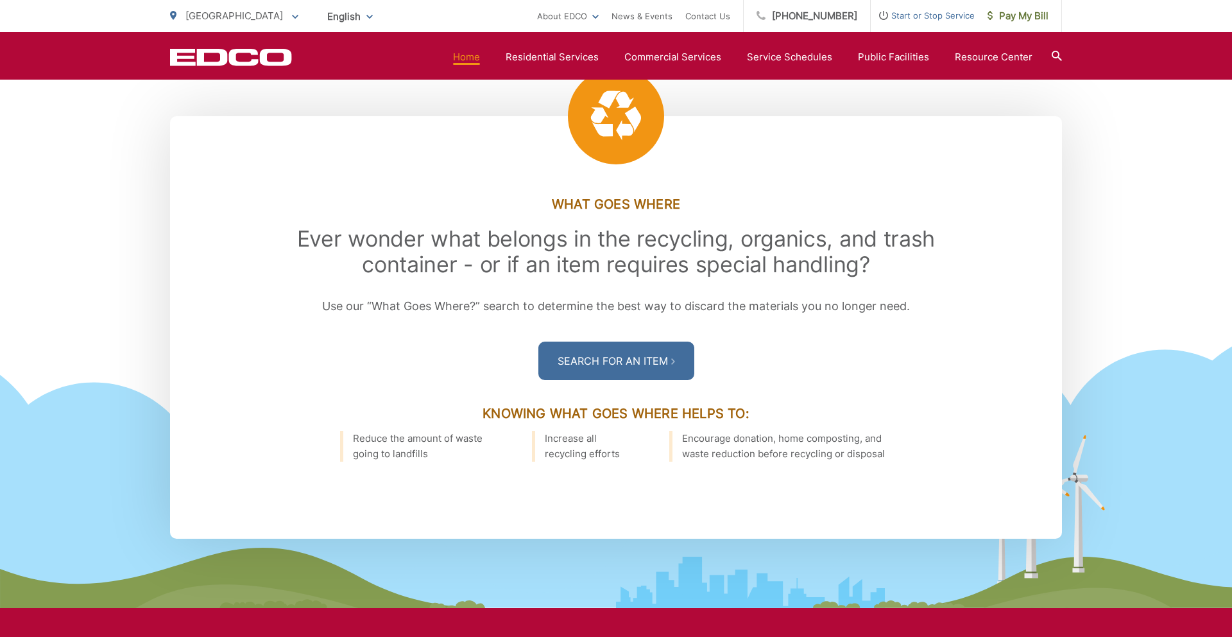
scroll to position [1784, 0]
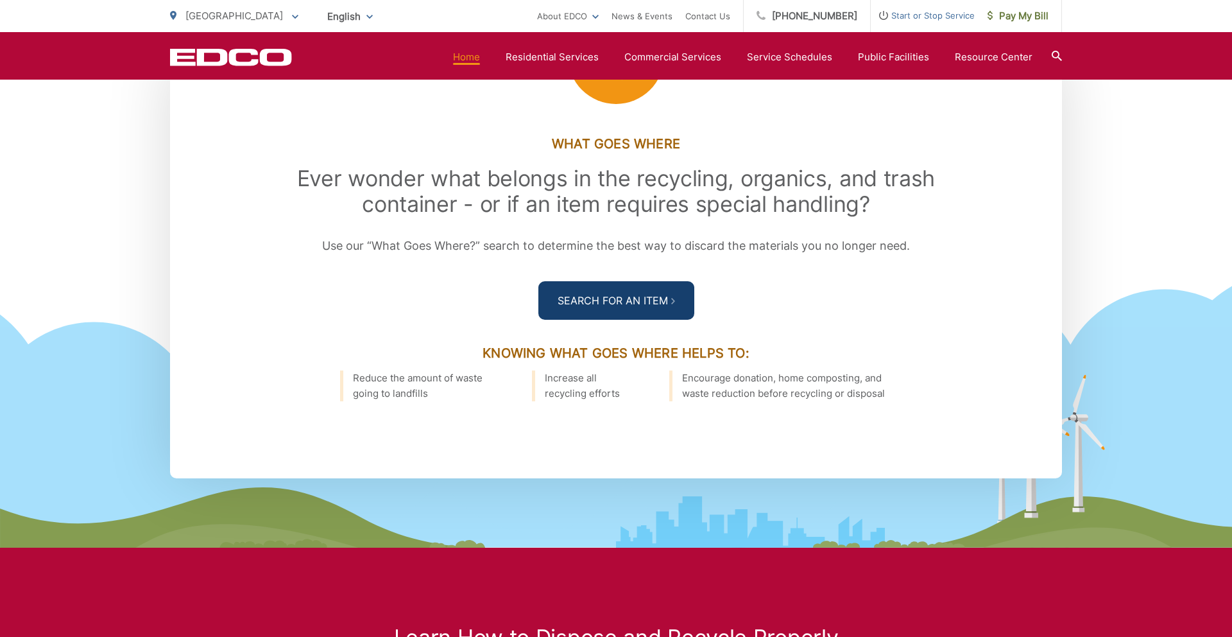
click at [644, 300] on link "Search For an Item" at bounding box center [617, 300] width 156 height 39
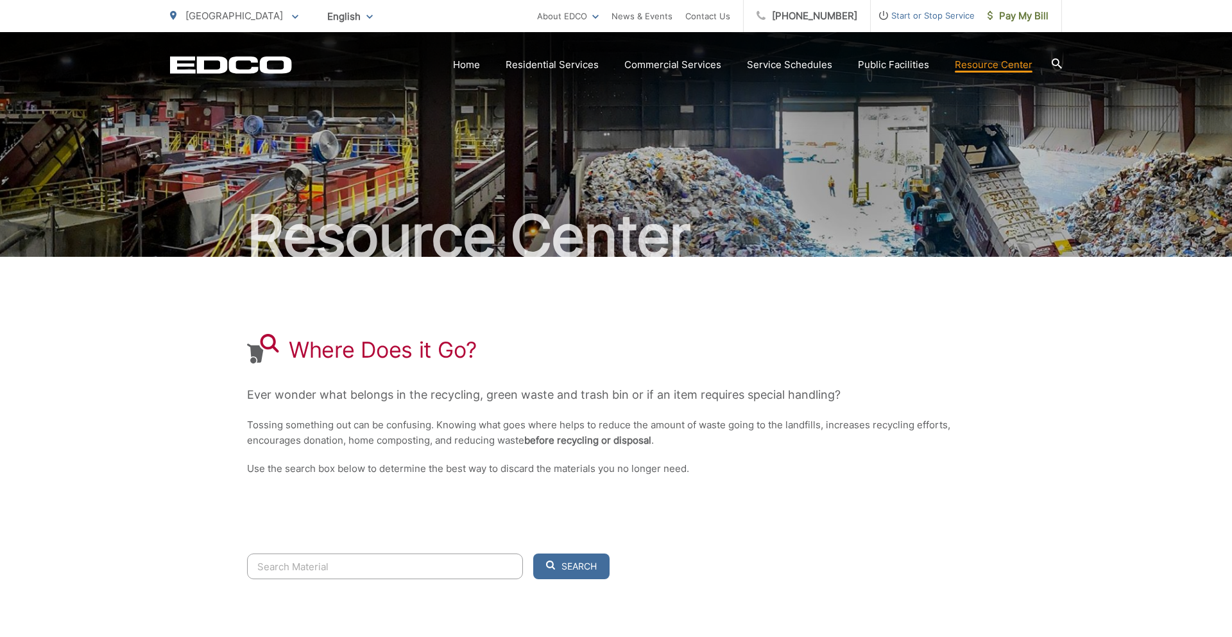
click at [341, 560] on input "Search" at bounding box center [385, 566] width 276 height 26
type input "cooking oil"
click at [533, 553] on button "Search" at bounding box center [571, 566] width 76 height 26
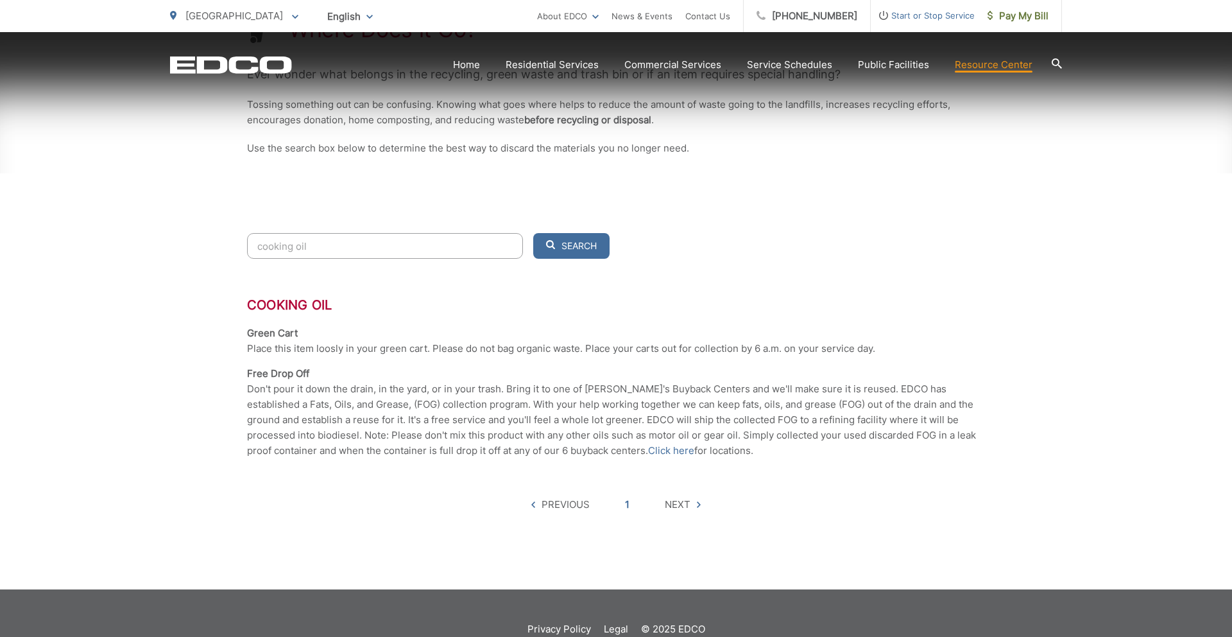
scroll to position [322, 0]
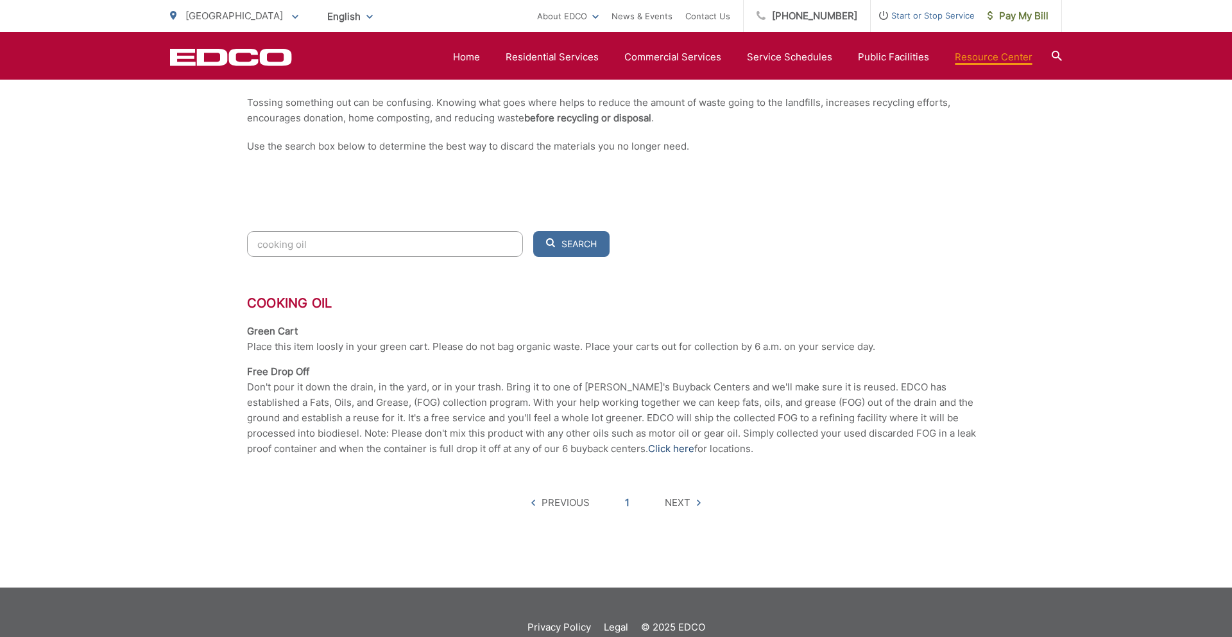
click at [648, 447] on link "Click here" at bounding box center [671, 448] width 46 height 15
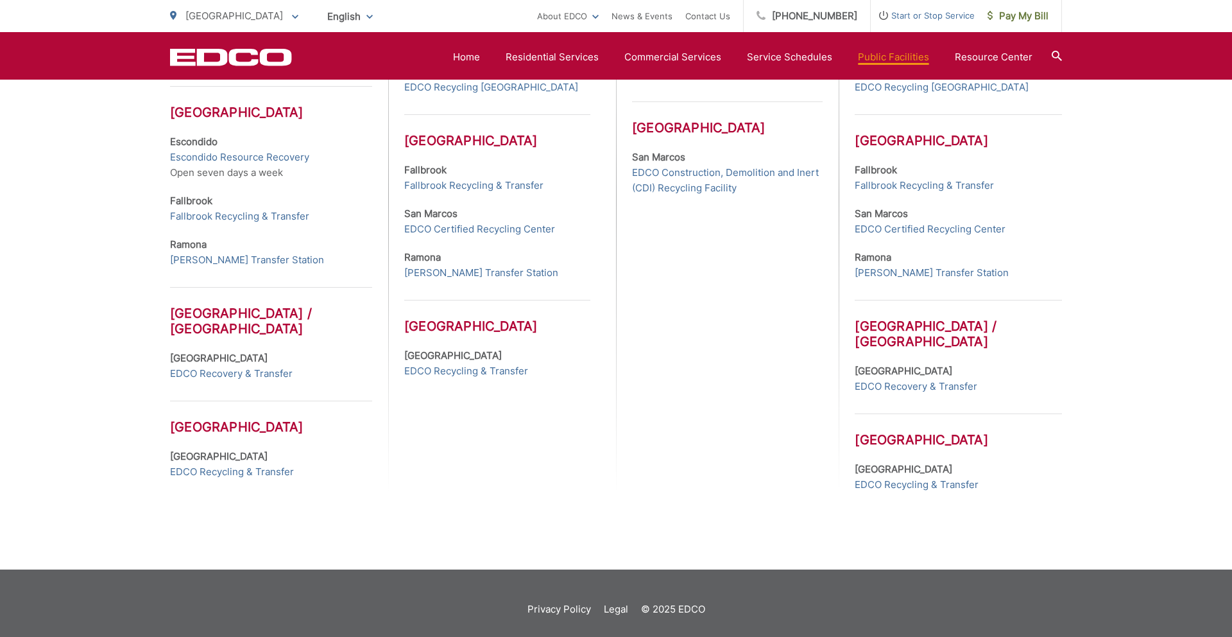
scroll to position [572, 0]
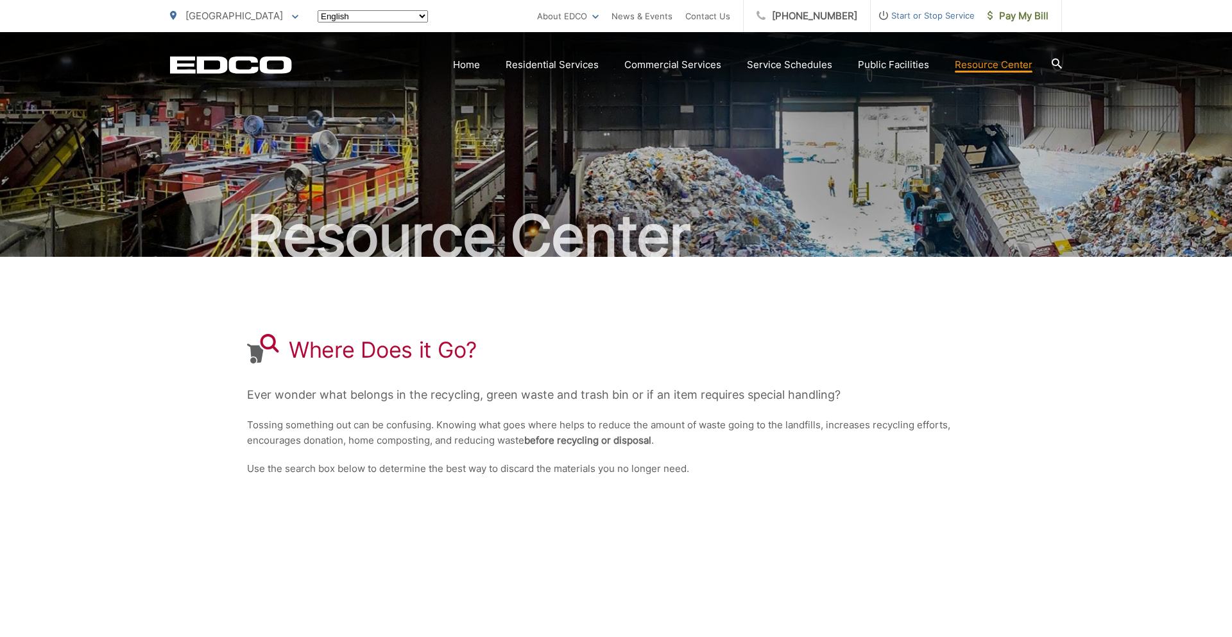
scroll to position [137, 0]
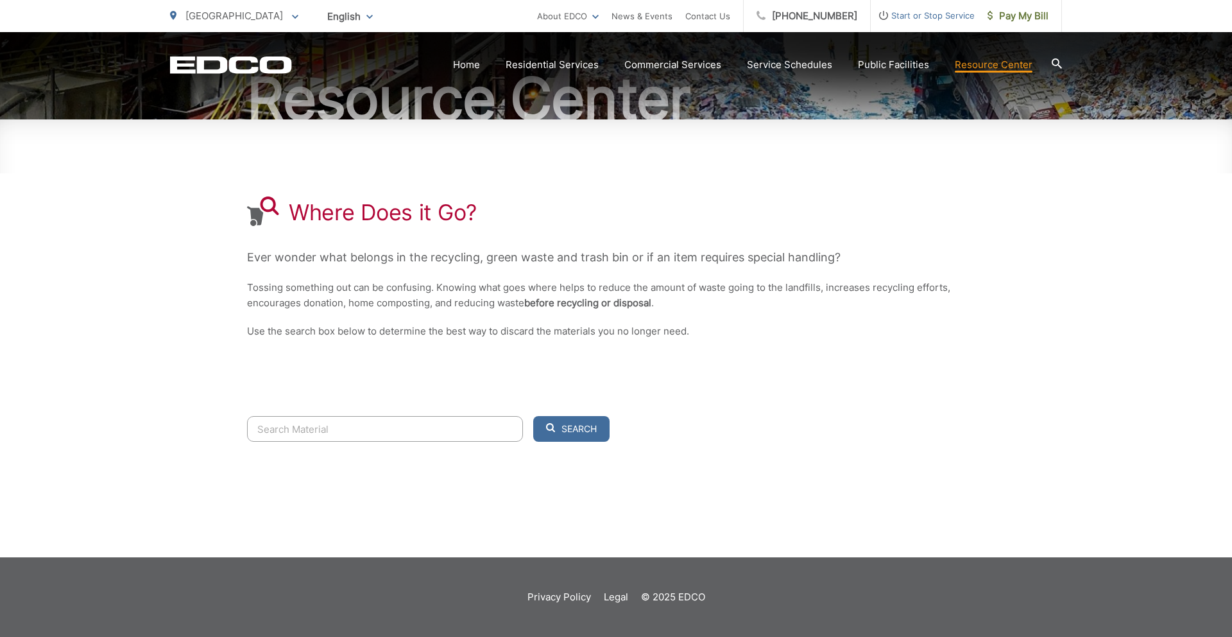
click at [363, 428] on input "Search" at bounding box center [385, 429] width 276 height 26
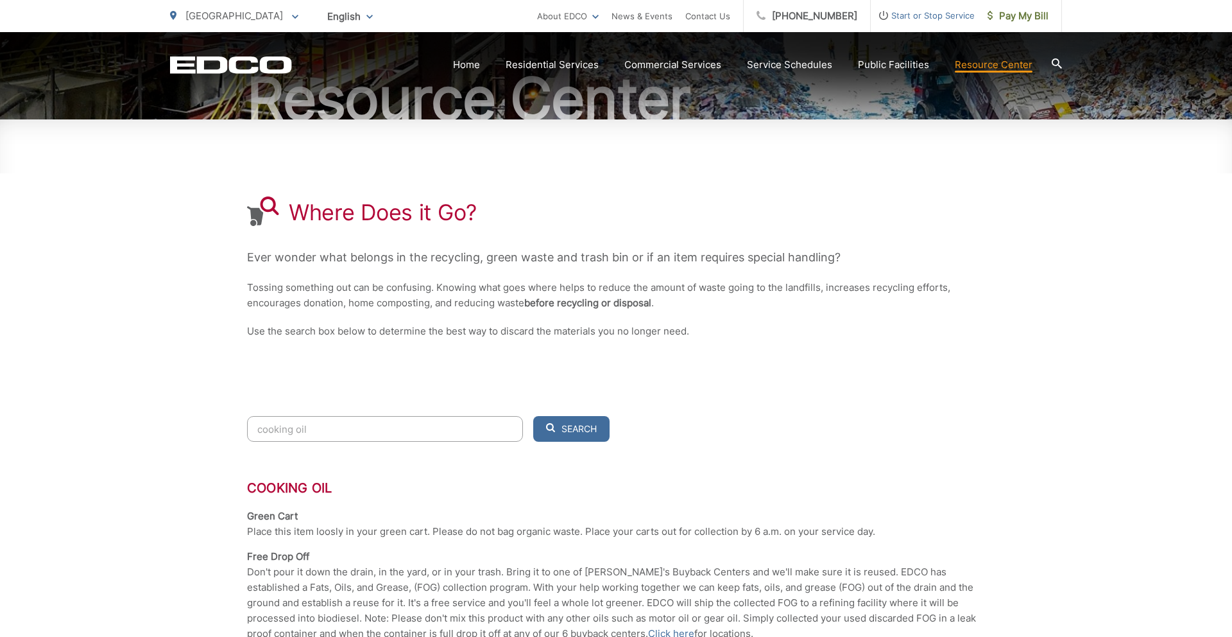
type input "cooking oil"
click at [533, 416] on button "Search" at bounding box center [571, 429] width 76 height 26
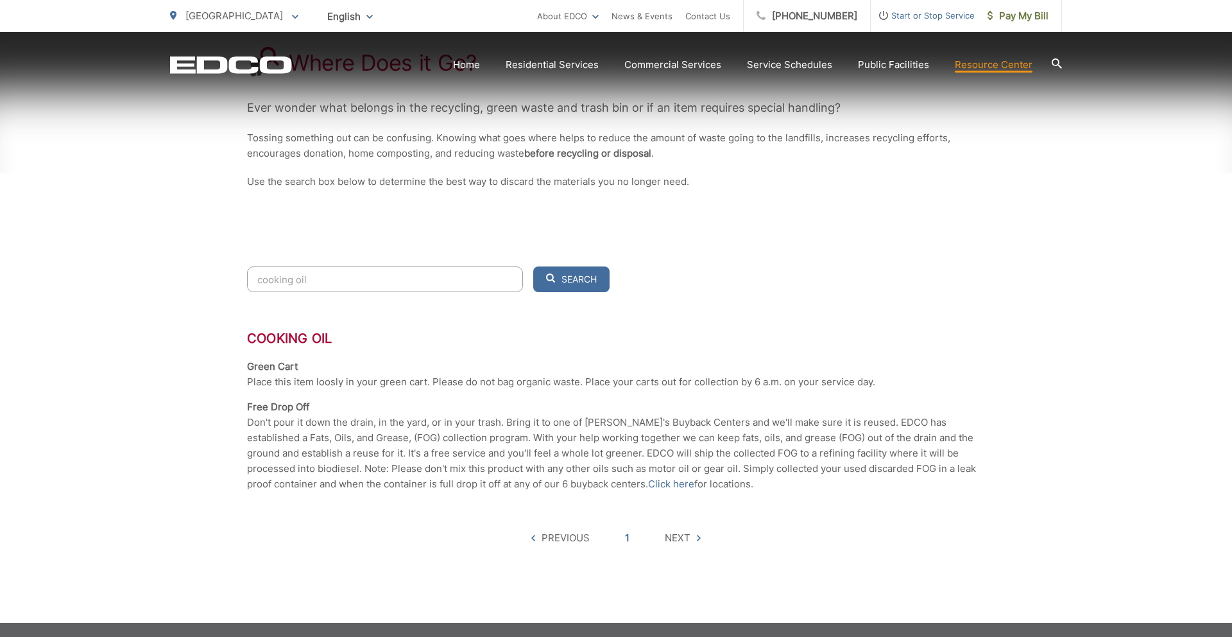
scroll to position [289, 0]
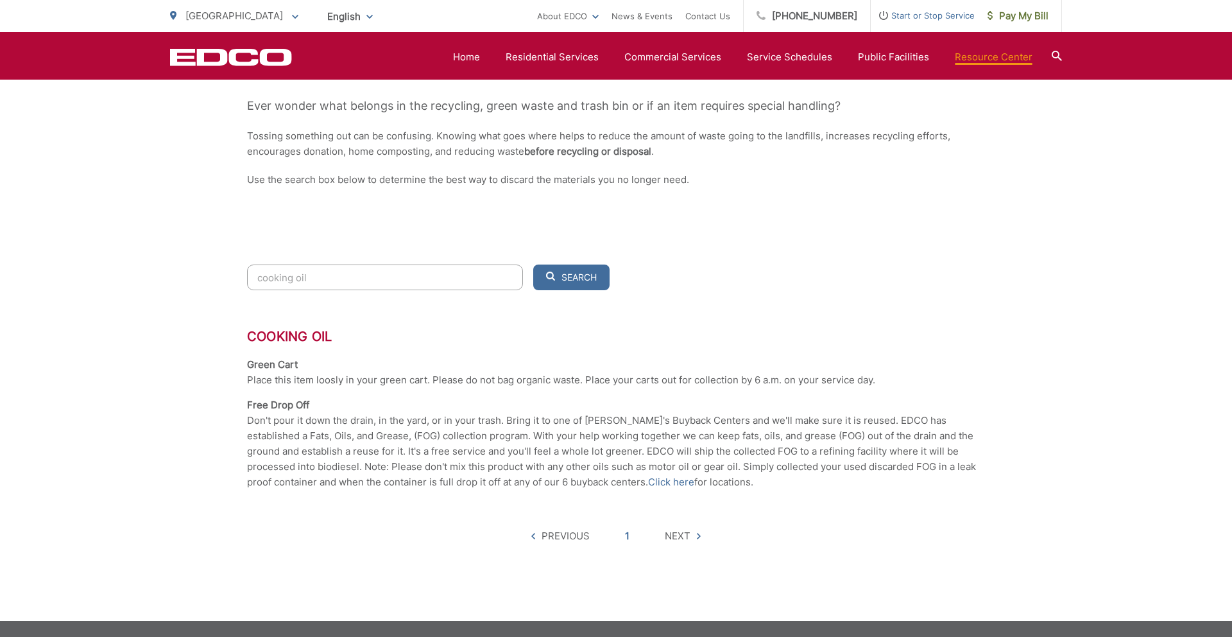
click at [417, 395] on div "Cooking Oil Green Cart Place this item loosly in your green cart. Please do not…" at bounding box center [616, 409] width 738 height 161
click at [343, 426] on p "Don't pour it down the drain, in the yard, or in your trash. Bring it to one of…" at bounding box center [616, 451] width 738 height 77
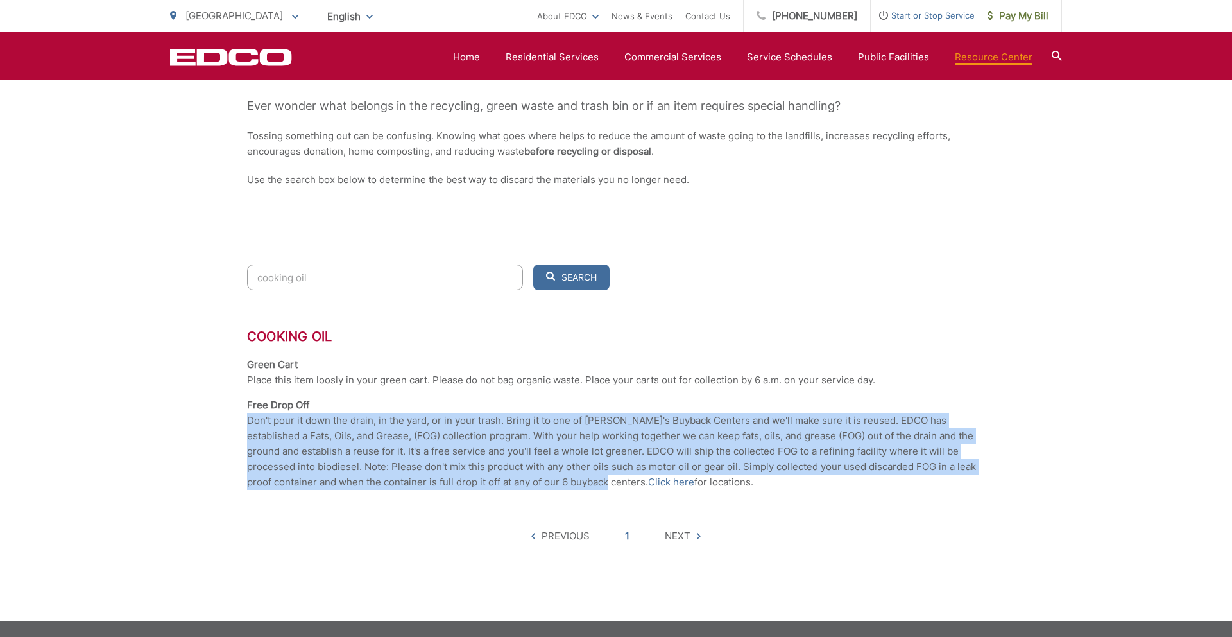
drag, startPoint x: 246, startPoint y: 419, endPoint x: 578, endPoint y: 479, distance: 337.9
click at [578, 479] on div "Resource Center Where Does it Go? Ever wonder what belongs in the recycling, gr…" at bounding box center [616, 181] width 1232 height 877
copy p "Don't pour it down the drain, in the yard, or in your trash. Bring it to one of…"
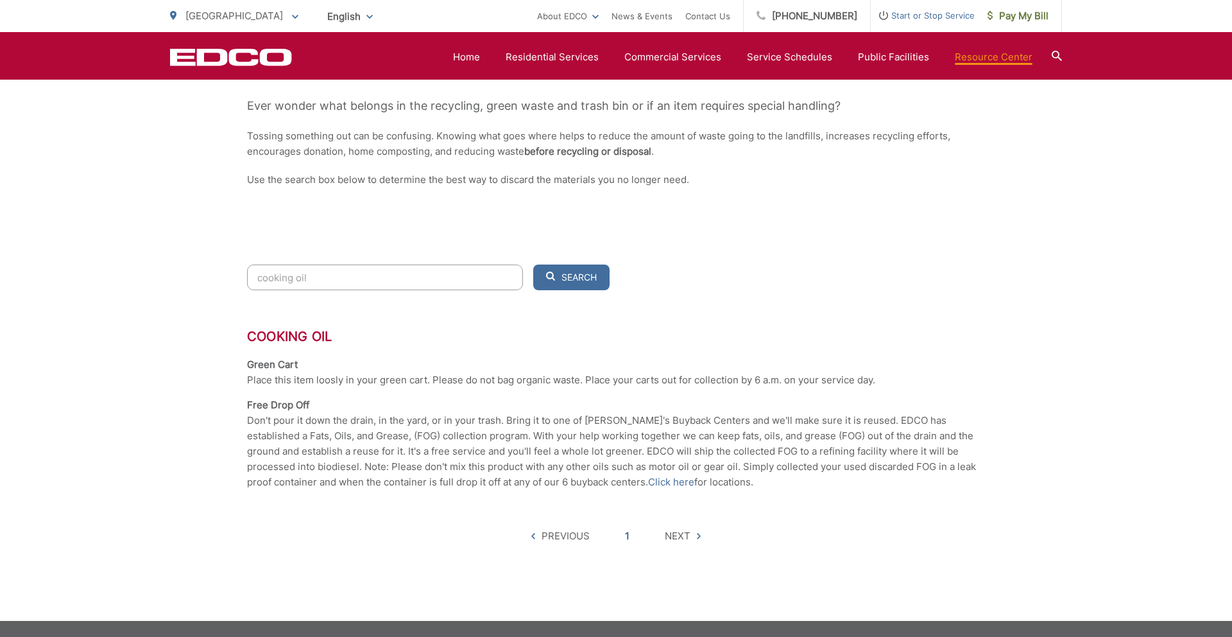
click at [638, 494] on li "Cooking Oil Green Cart Place this item loosly in your green cart. Please do not…" at bounding box center [616, 419] width 738 height 180
click at [648, 480] on link "Click here" at bounding box center [671, 481] width 46 height 15
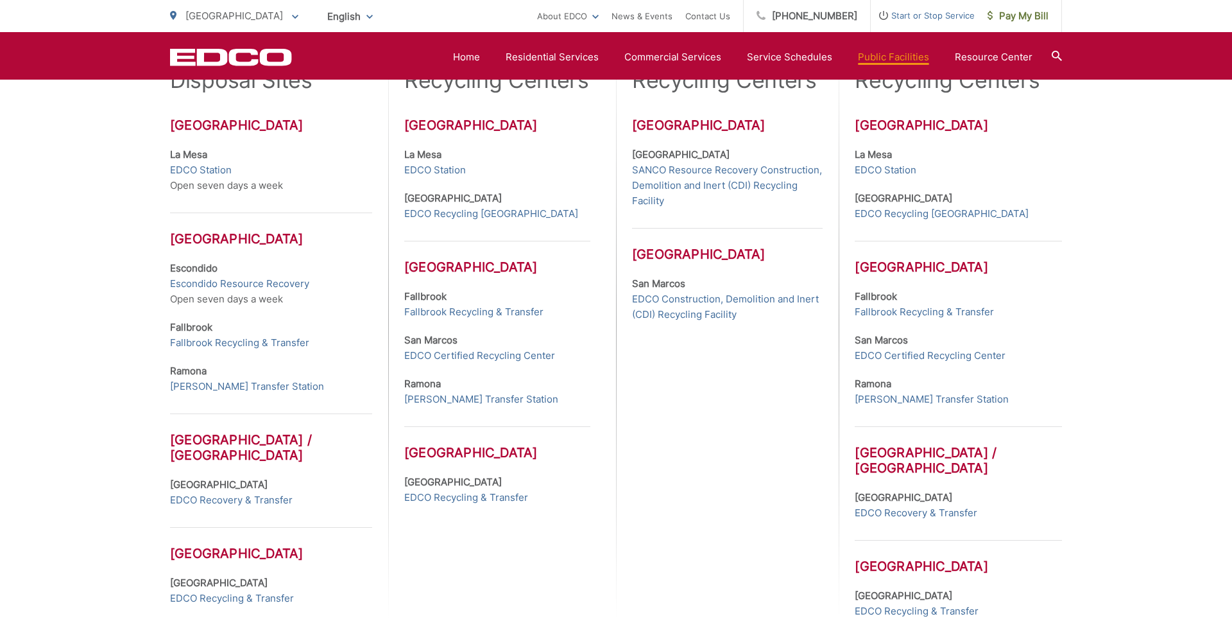
scroll to position [443, 0]
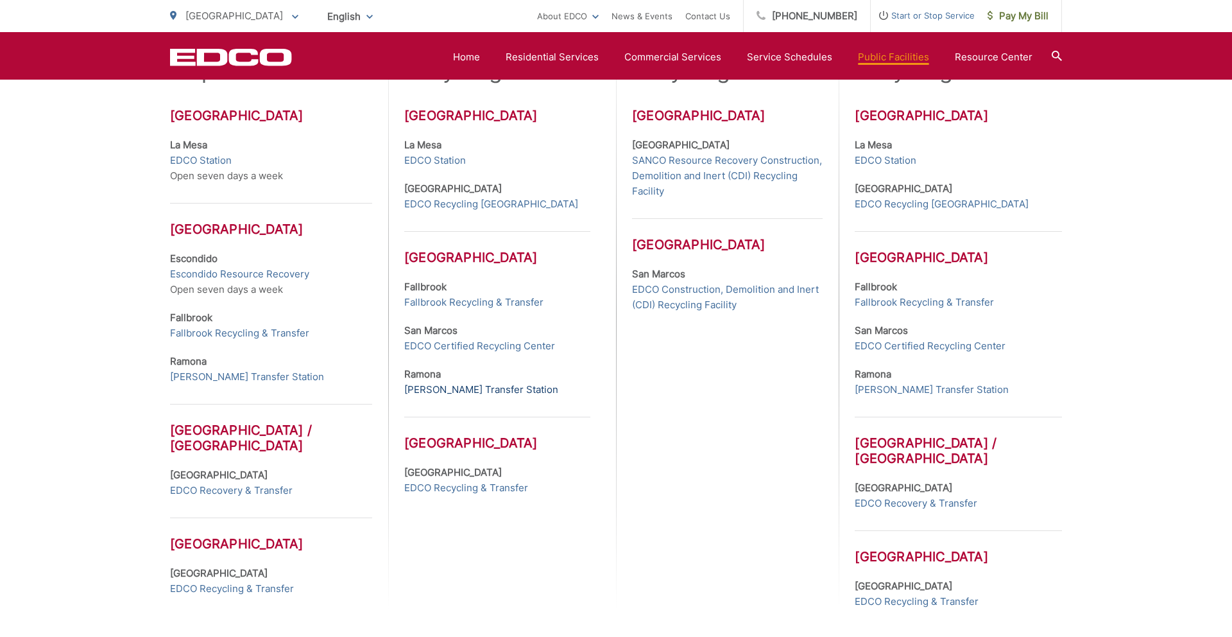
click at [487, 387] on link "[PERSON_NAME] Transfer Station" at bounding box center [481, 389] width 154 height 15
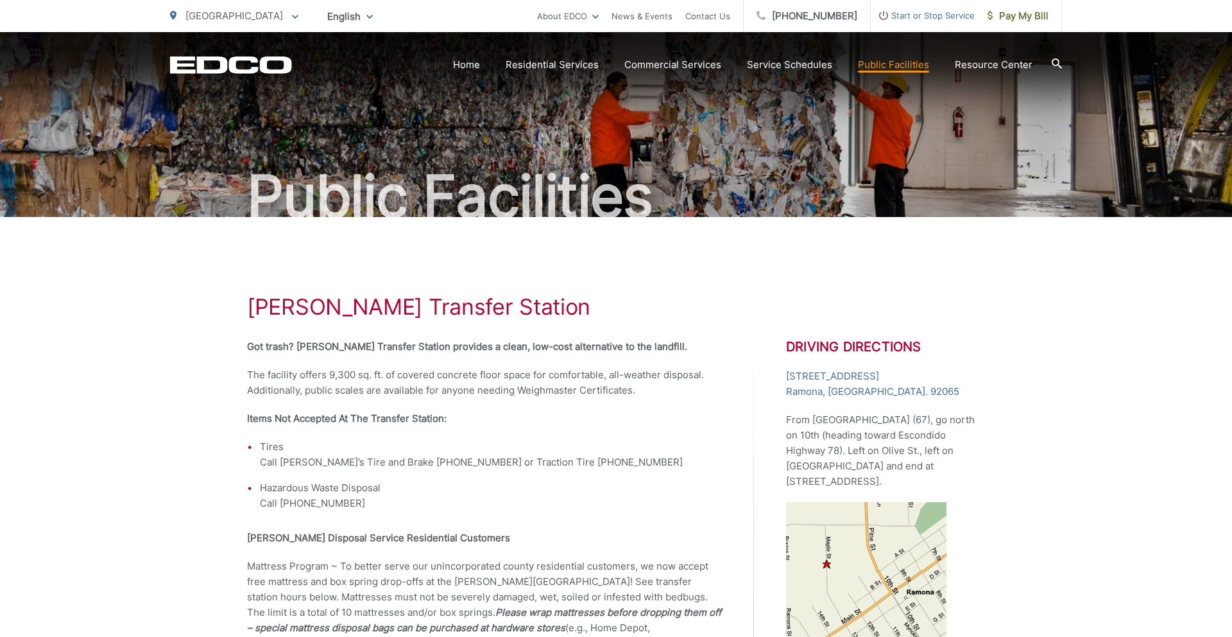
scroll to position [40, 0]
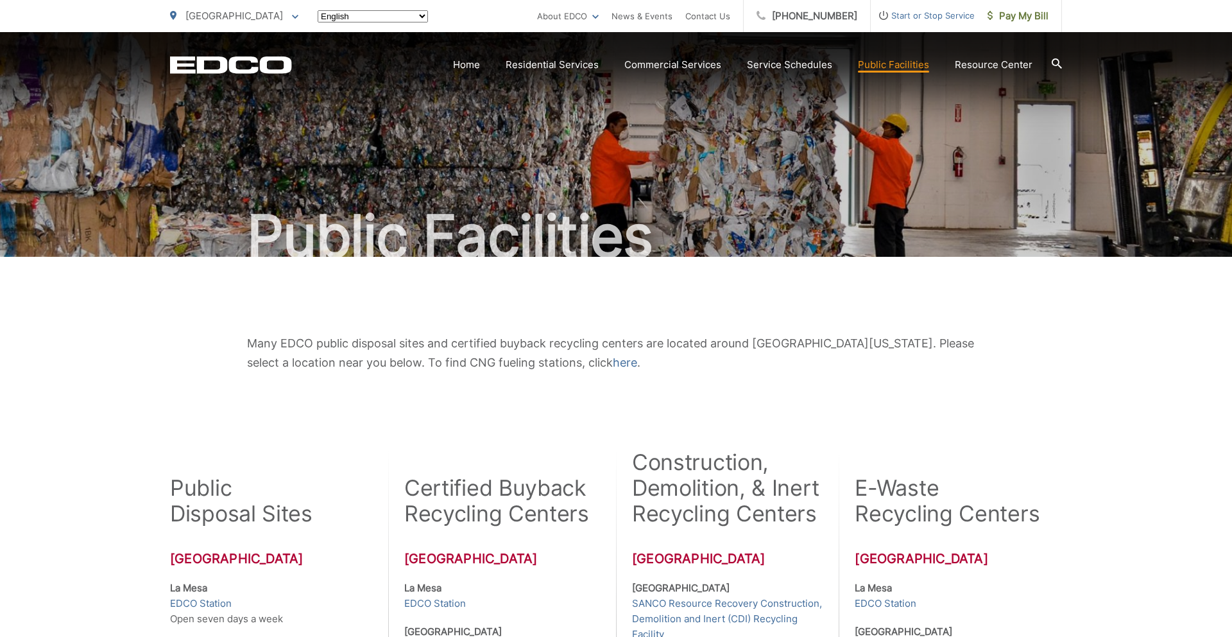
scroll to position [443, 0]
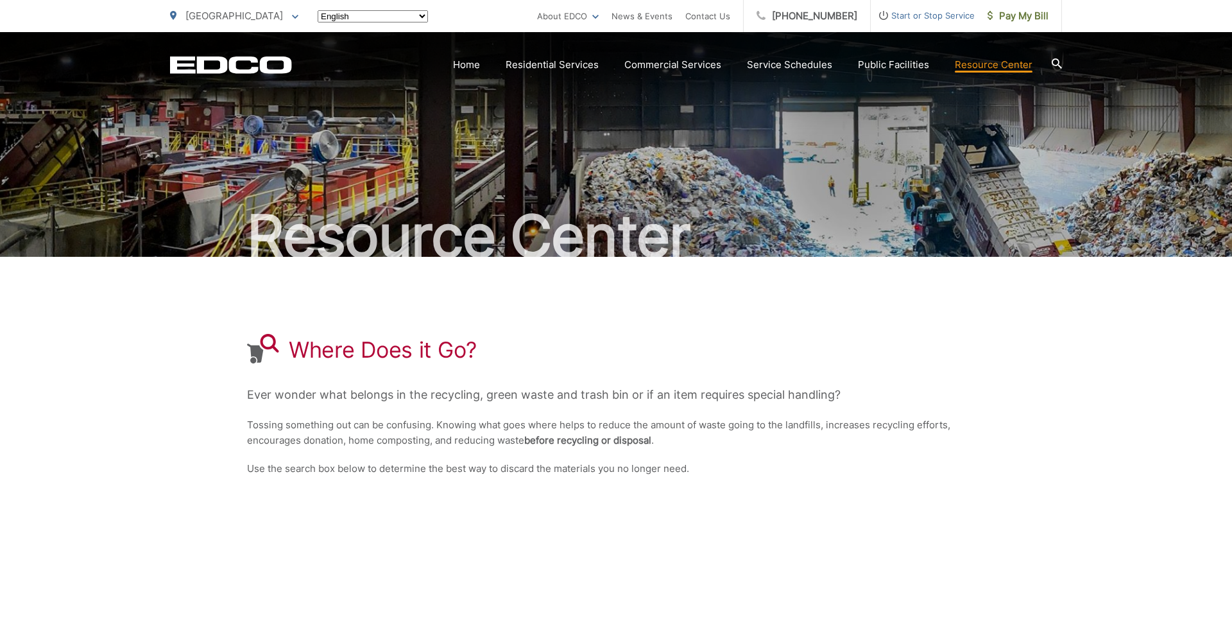
scroll to position [137, 0]
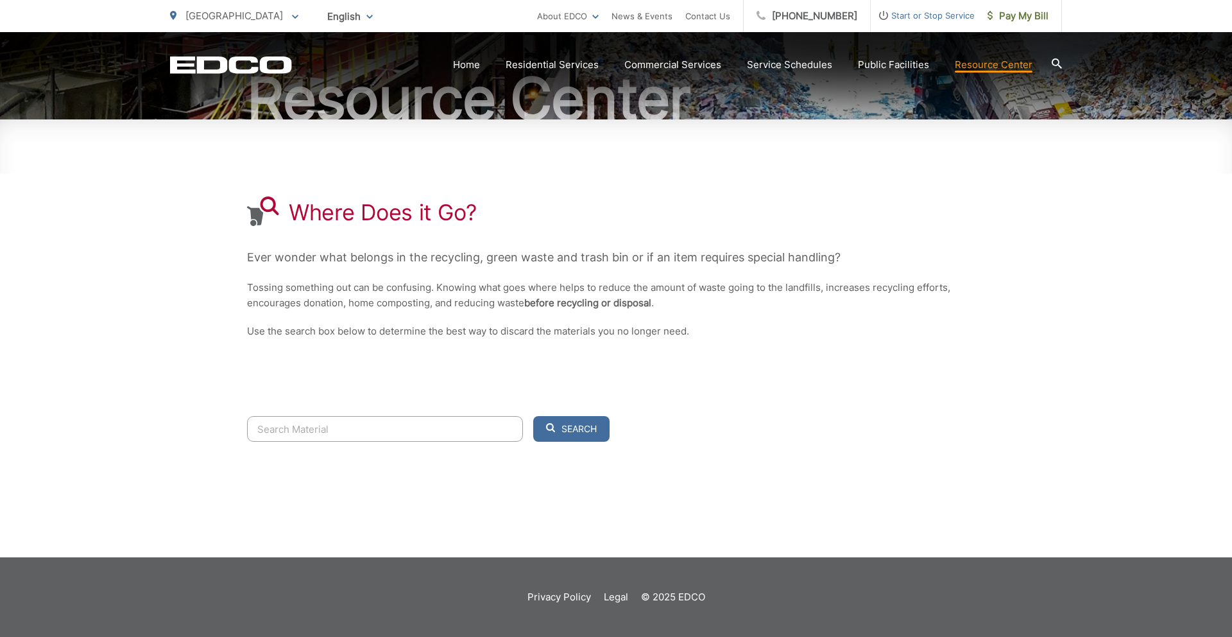
click at [390, 427] on input "Search" at bounding box center [385, 429] width 276 height 26
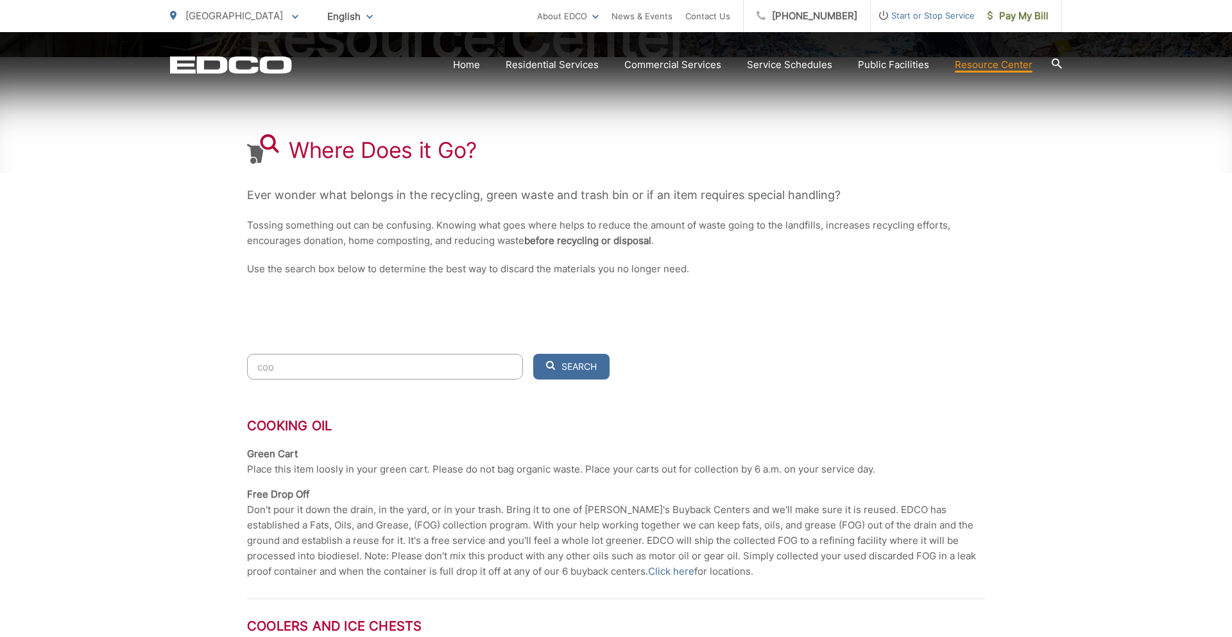
scroll to position [205, 0]
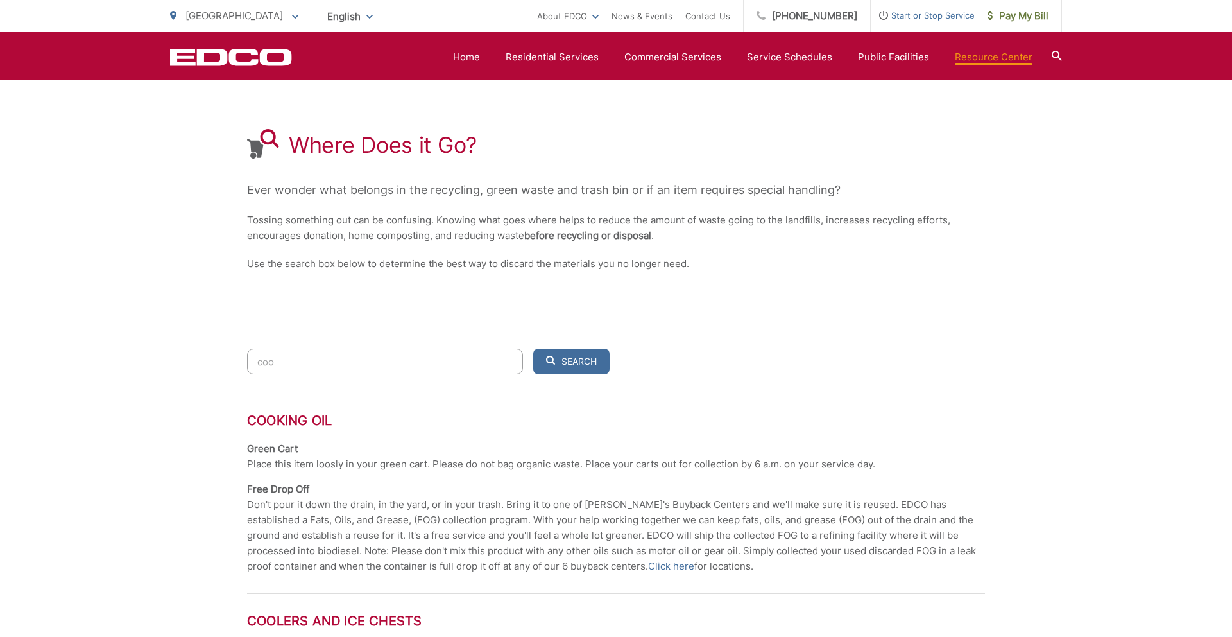
type input "coo"
